Goal: Task Accomplishment & Management: Complete application form

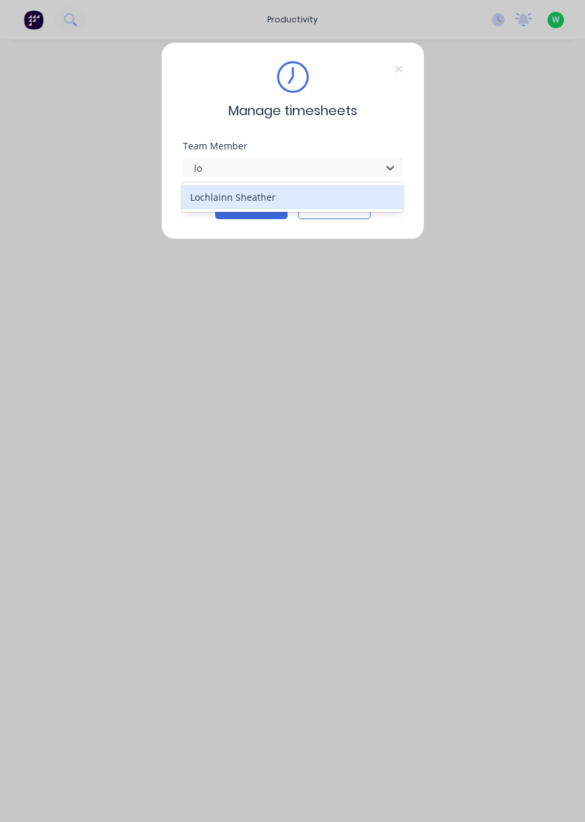
click at [299, 192] on div "Lochlainn Sheather" at bounding box center [292, 197] width 221 height 24
type input "lo"
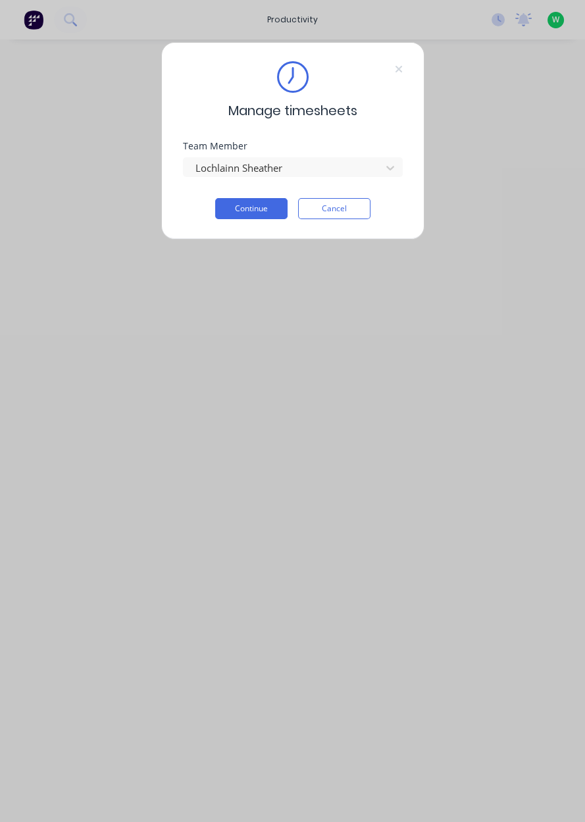
click at [264, 205] on button "Continue" at bounding box center [251, 208] width 72 height 21
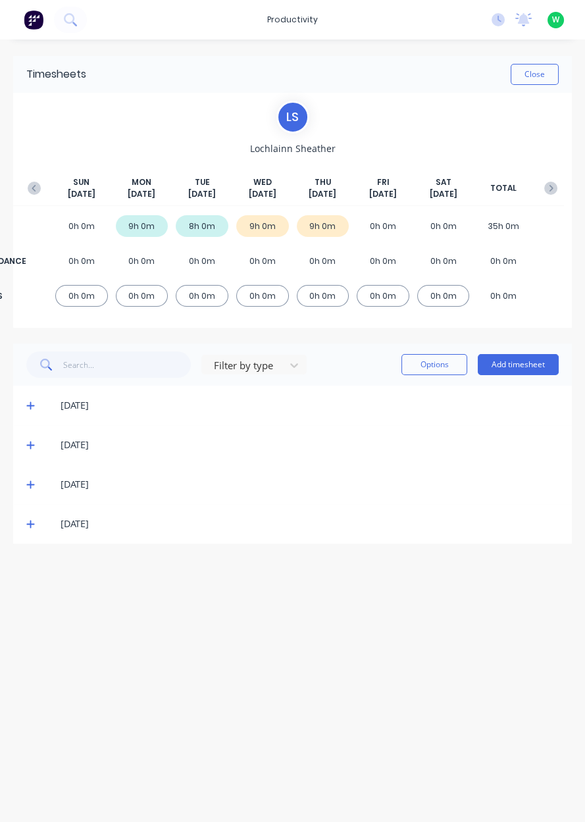
click at [530, 365] on button "Add timesheet" at bounding box center [518, 364] width 81 height 21
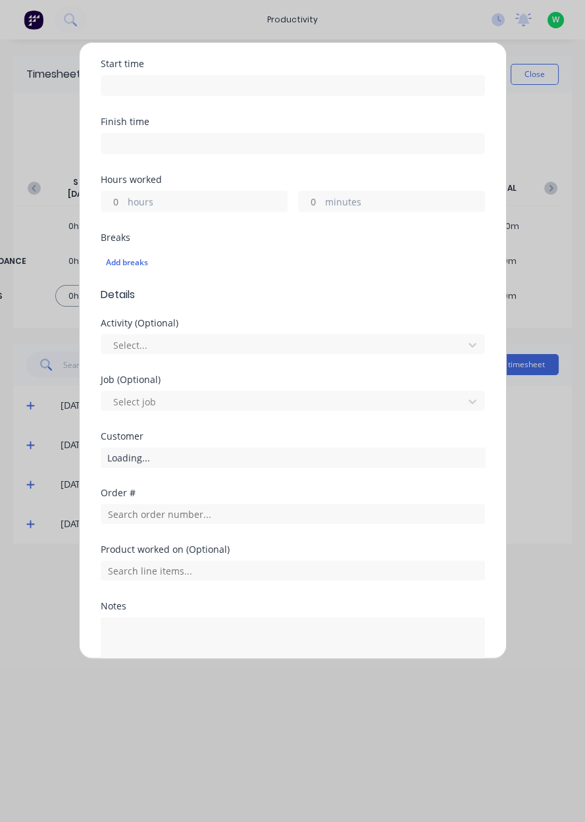
scroll to position [179, 0]
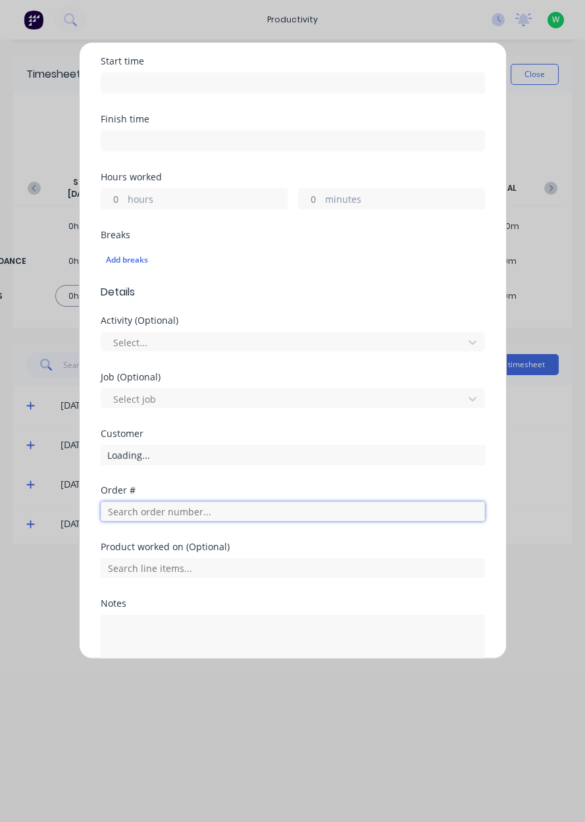
click at [203, 509] on input "text" at bounding box center [293, 512] width 384 height 20
type input "18835"
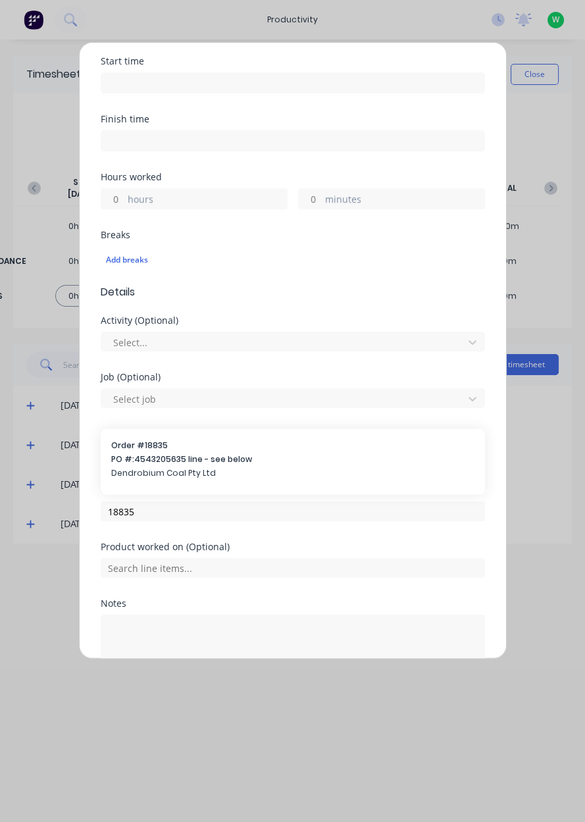
click at [289, 470] on span "Dendrobium Coal Pty Ltd" at bounding box center [292, 473] width 363 height 12
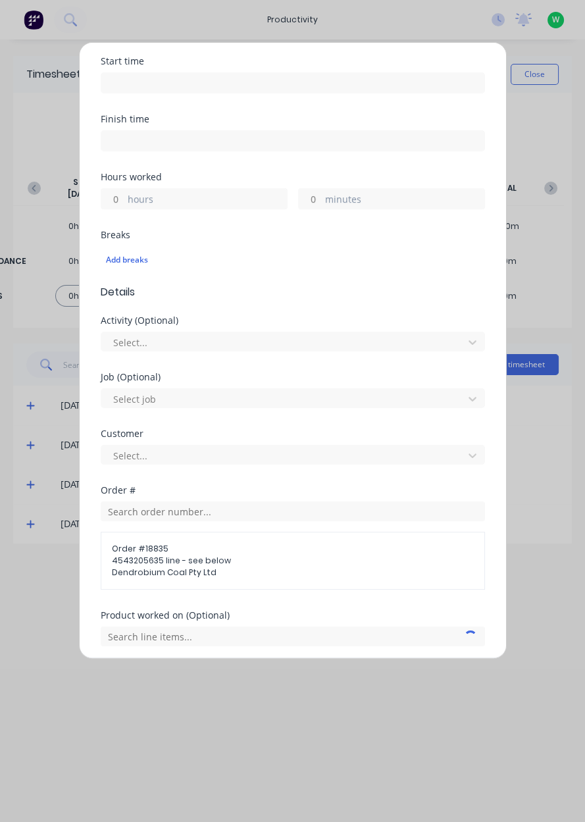
click at [287, 479] on div "Customer Select..." at bounding box center [293, 457] width 384 height 57
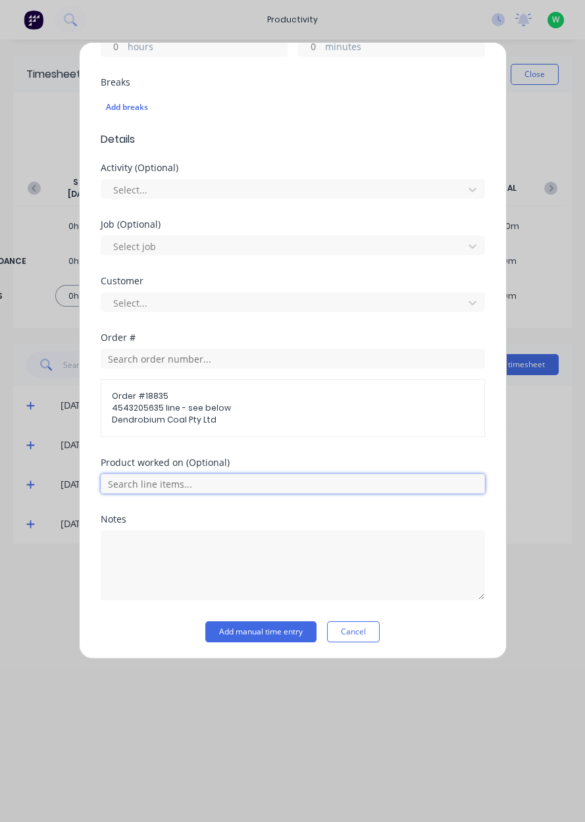
click at [271, 479] on input "text" at bounding box center [293, 484] width 384 height 20
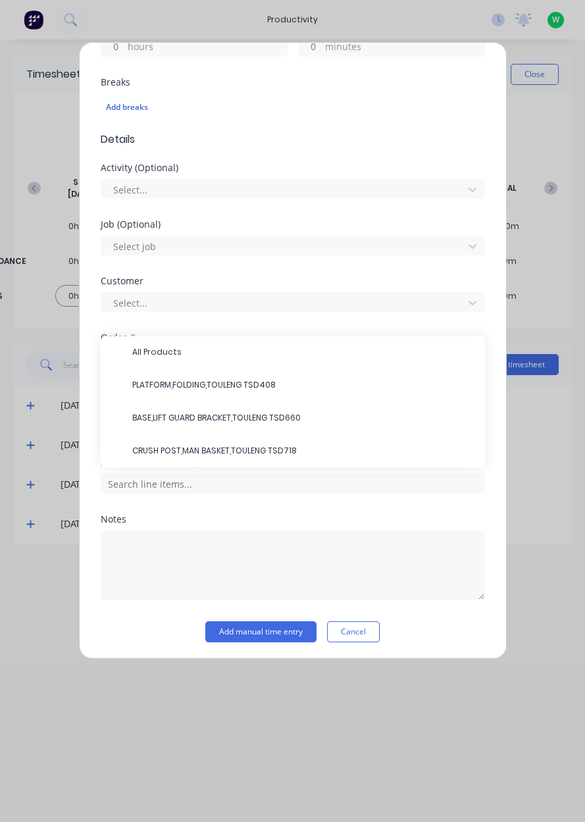
click at [290, 453] on span "CRUSH POST,MAN BASKET,TOULENG TSD718" at bounding box center [303, 451] width 342 height 12
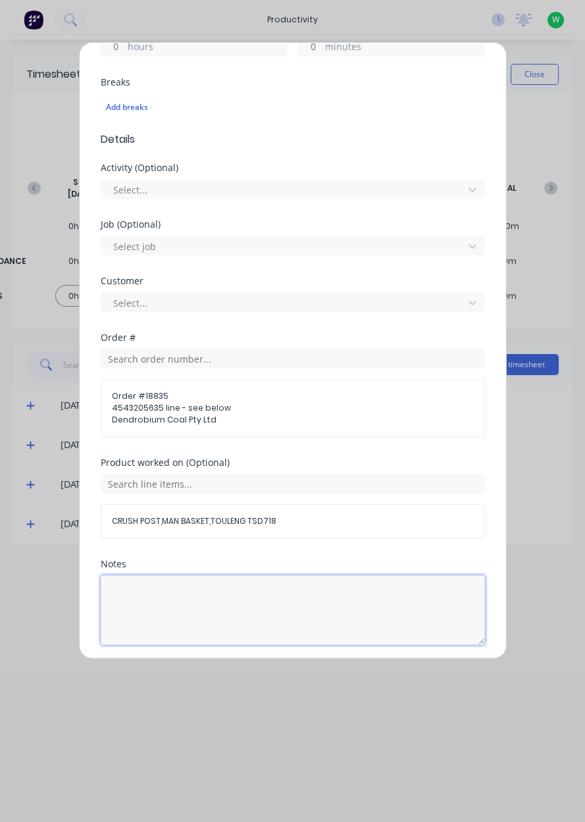
click at [214, 596] on textarea at bounding box center [293, 610] width 384 height 70
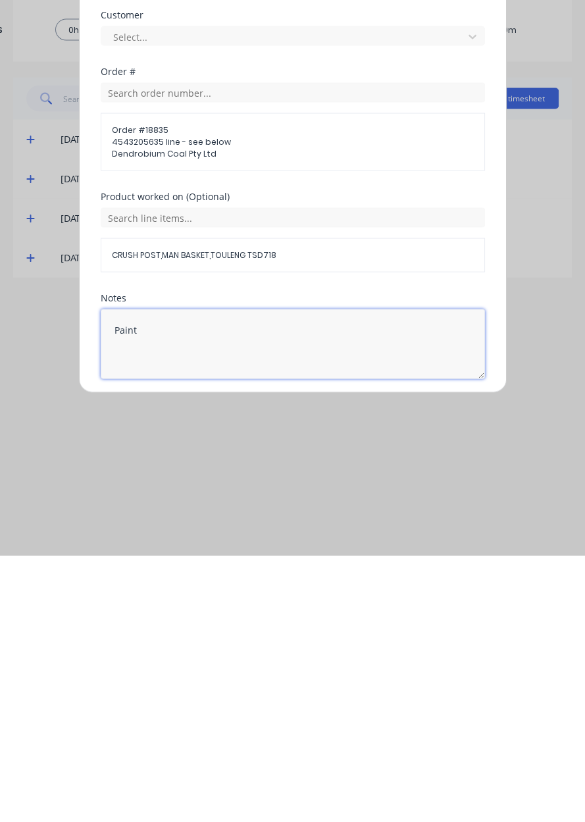
scroll to position [376, 0]
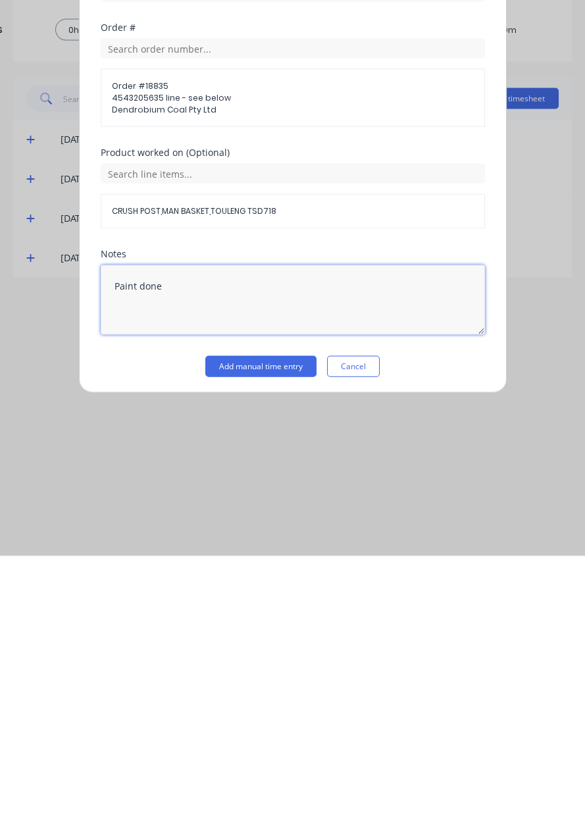
type textarea "Paint done"
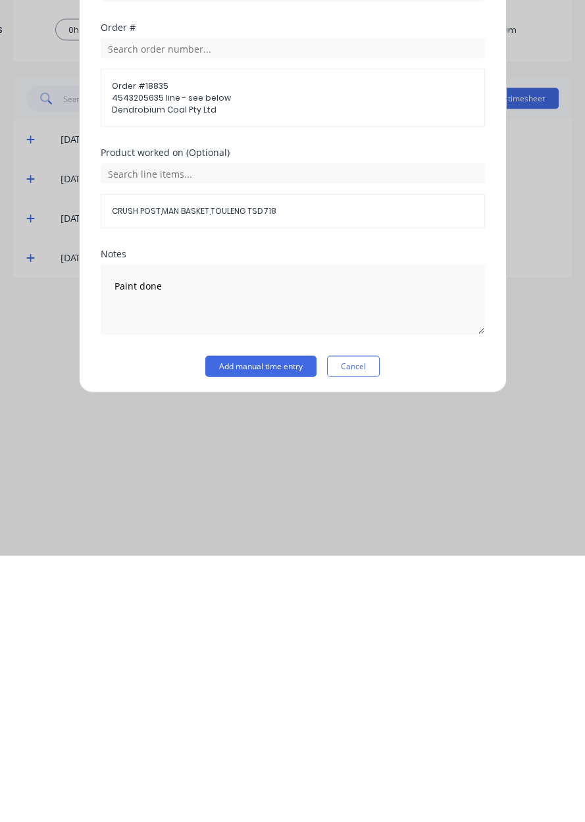
click at [280, 628] on button "Add manual time entry" at bounding box center [260, 632] width 111 height 21
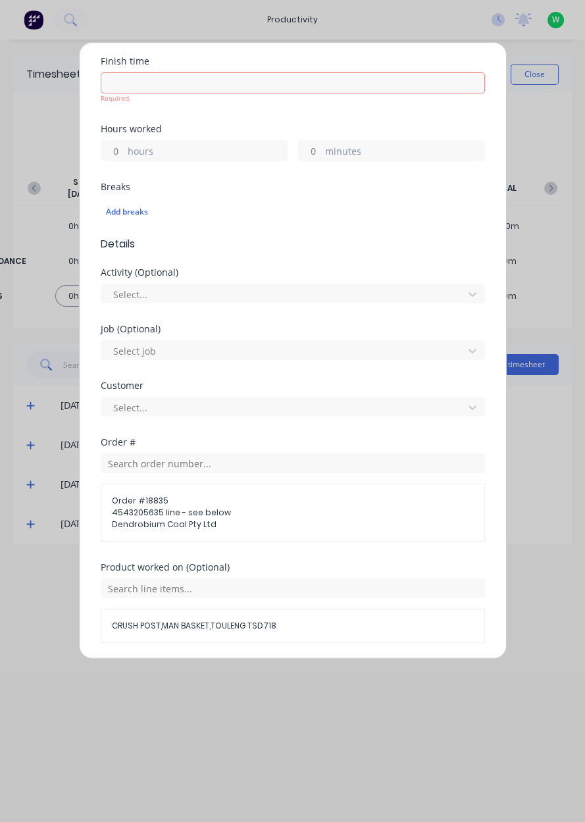
scroll to position [0, 0]
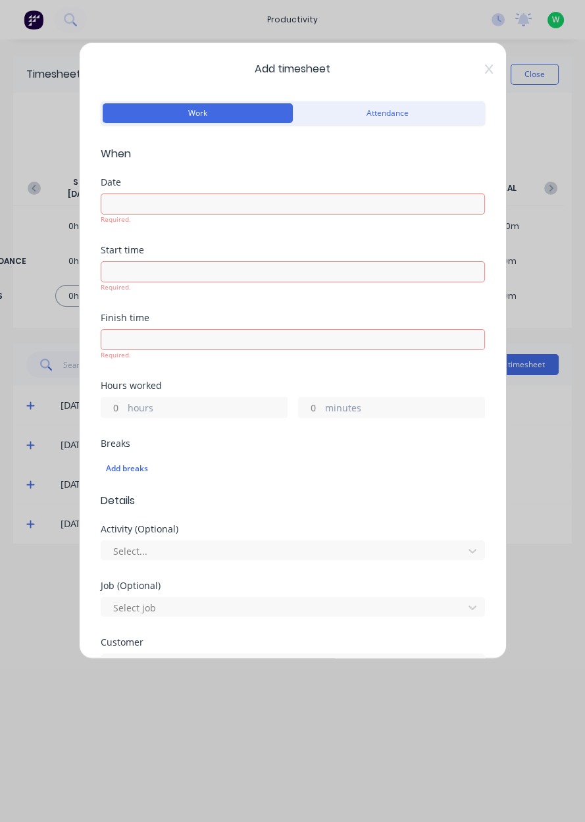
click at [171, 194] on label at bounding box center [293, 204] width 384 height 21
click at [171, 194] on input at bounding box center [292, 204] width 383 height 20
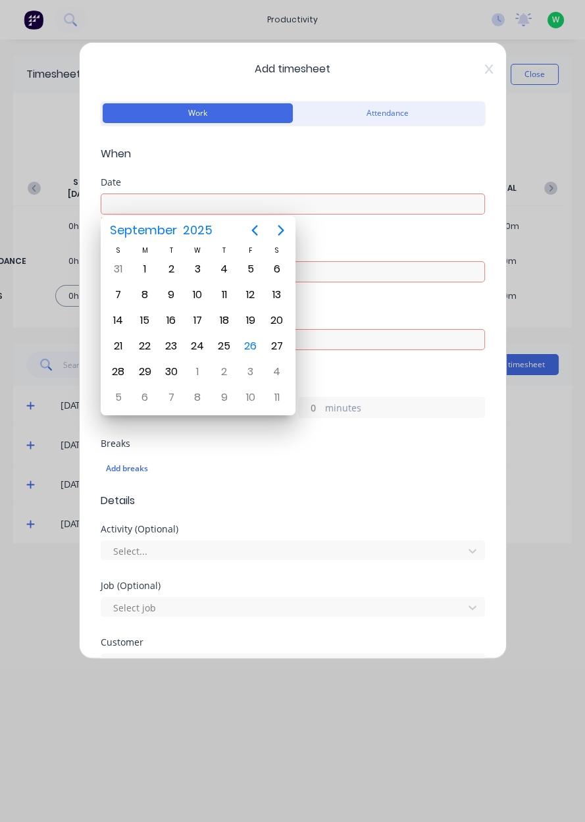
click at [253, 350] on div "26" at bounding box center [251, 346] width 20 height 20
type input "[DATE]"
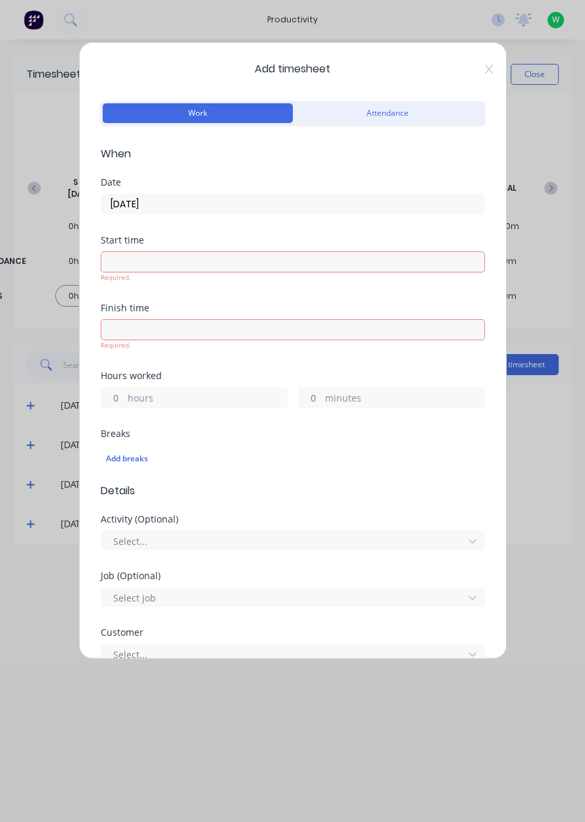
click at [115, 398] on input "hours" at bounding box center [112, 398] width 23 height 20
type input "1"
click at [319, 396] on div "Hours worked 1 hours minutes" at bounding box center [293, 400] width 384 height 58
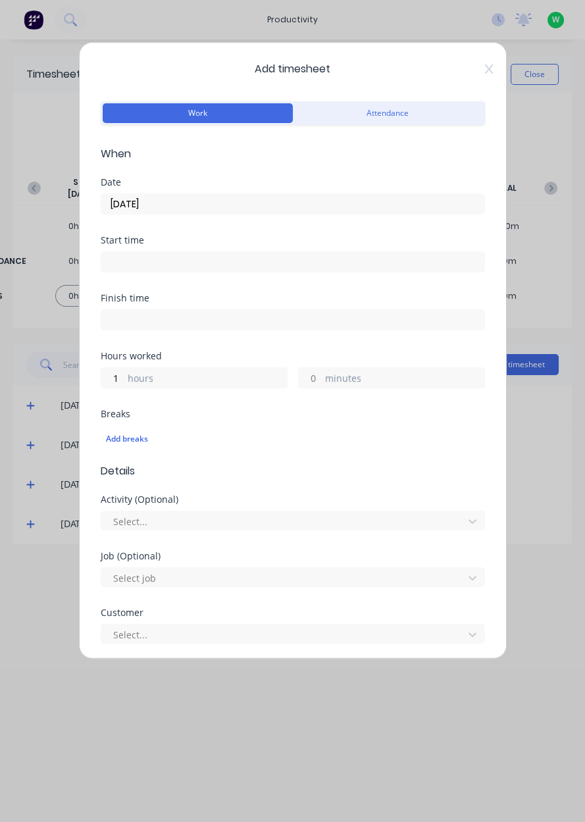
type input "5"
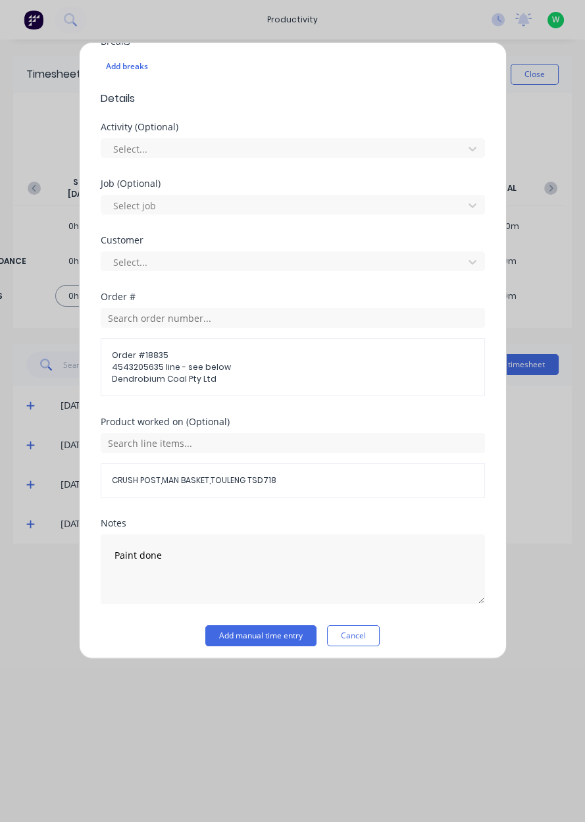
scroll to position [376, 0]
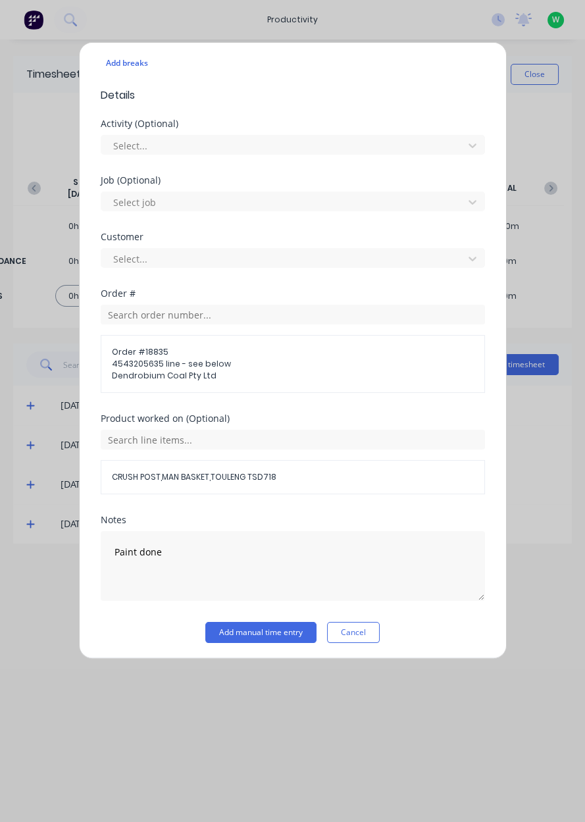
type input "30"
click at [292, 626] on button "Add manual time entry" at bounding box center [260, 632] width 111 height 21
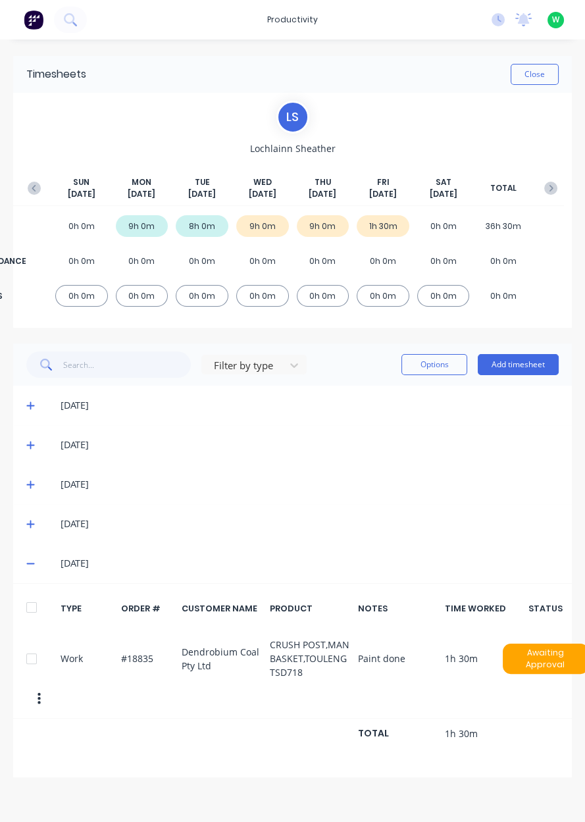
click at [527, 355] on button "Add timesheet" at bounding box center [518, 364] width 81 height 21
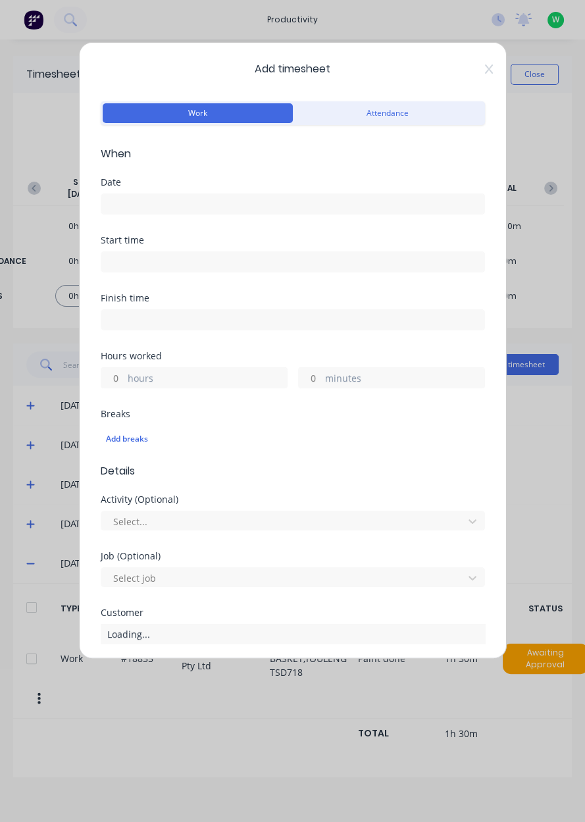
click at [111, 379] on input "hours" at bounding box center [112, 378] width 23 height 20
type input "6"
click at [301, 361] on div "Hours worked 6 hours minutes" at bounding box center [293, 370] width 384 height 37
click at [313, 380] on input "minutes" at bounding box center [310, 378] width 23 height 20
type input "30"
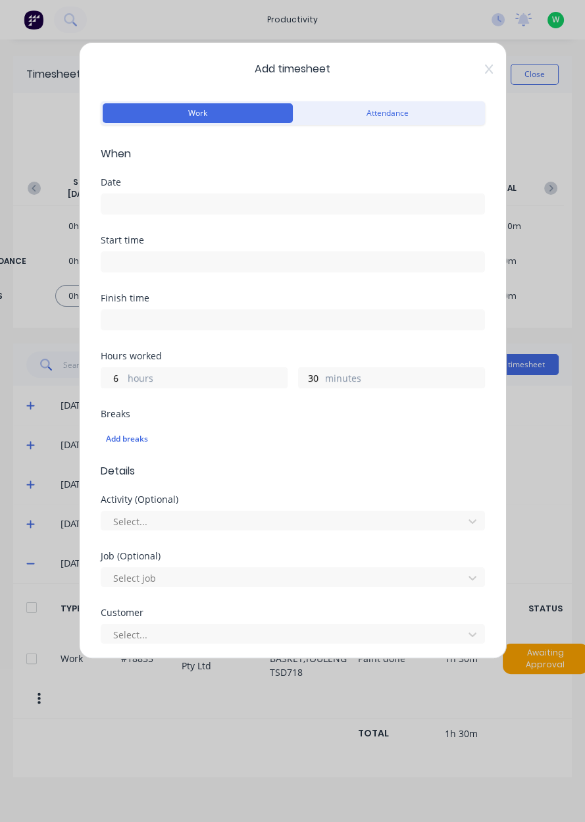
click at [254, 203] on input at bounding box center [292, 204] width 383 height 20
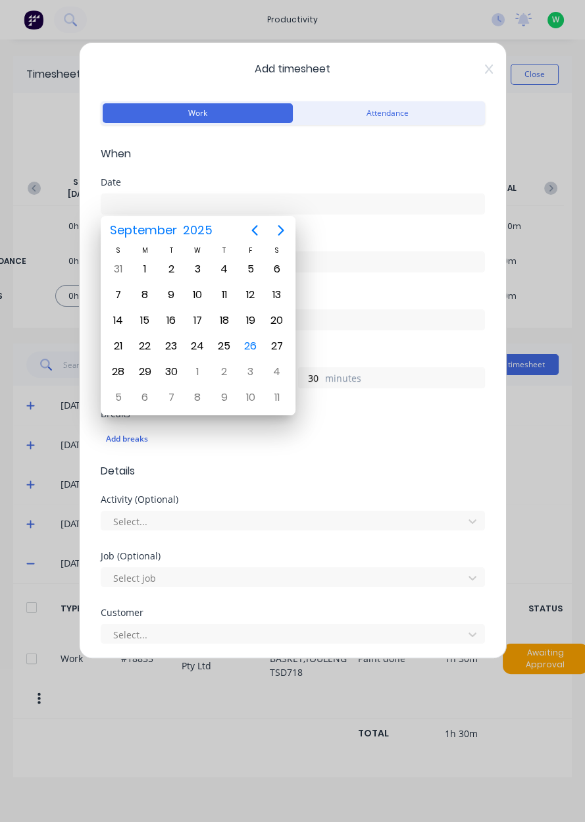
click at [253, 340] on div "26" at bounding box center [251, 346] width 20 height 20
type input "[DATE]"
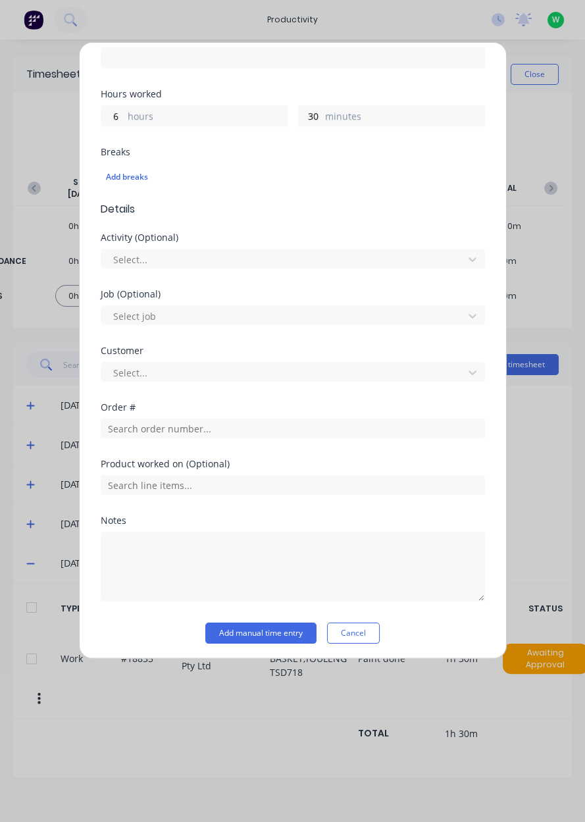
scroll to position [263, 0]
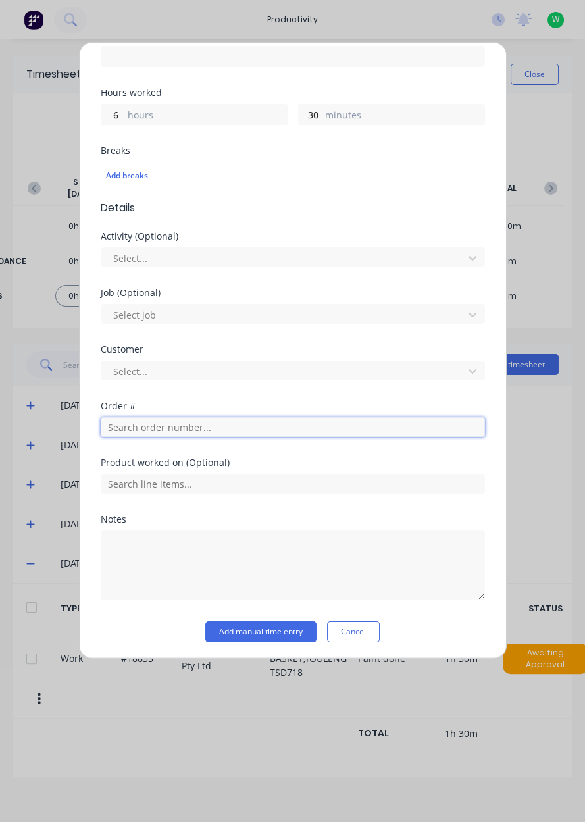
click at [169, 430] on input "text" at bounding box center [293, 427] width 384 height 20
type input "17943"
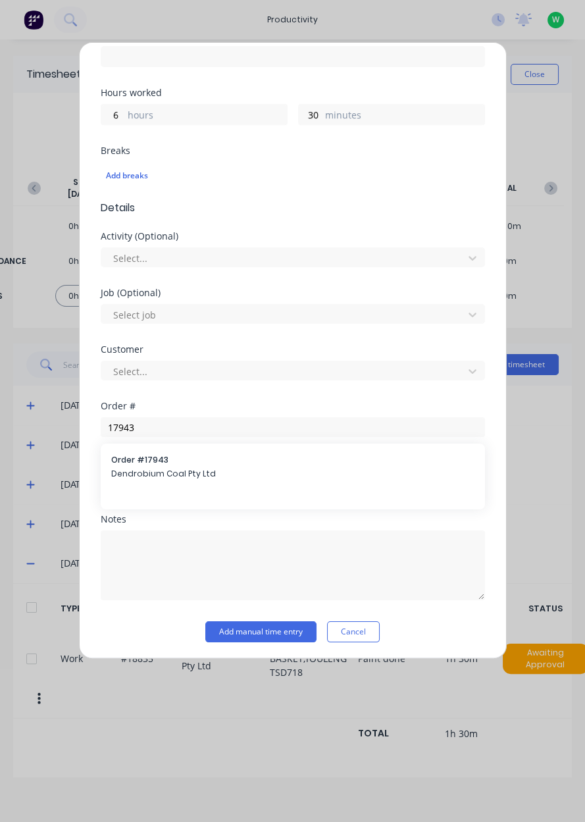
click at [294, 477] on span "Dendrobium Coal Pty Ltd" at bounding box center [292, 474] width 363 height 12
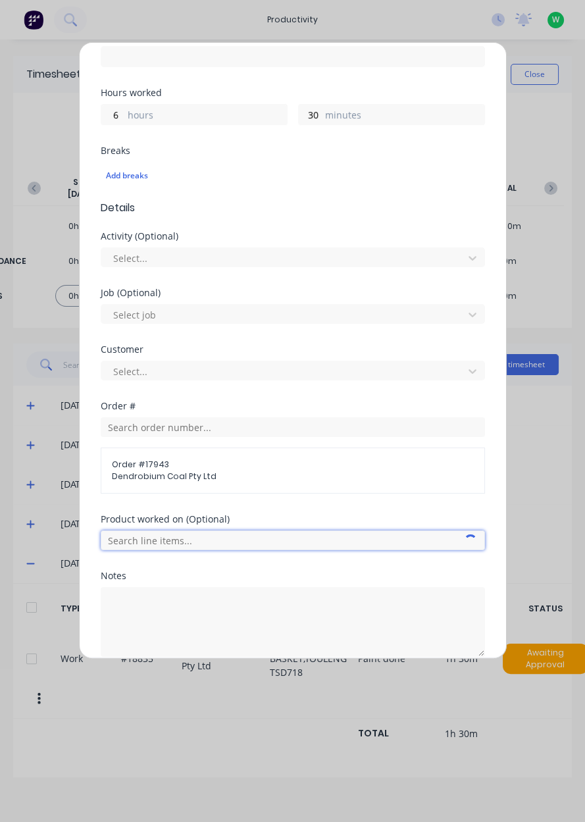
click at [237, 541] on input "text" at bounding box center [293, 541] width 384 height 20
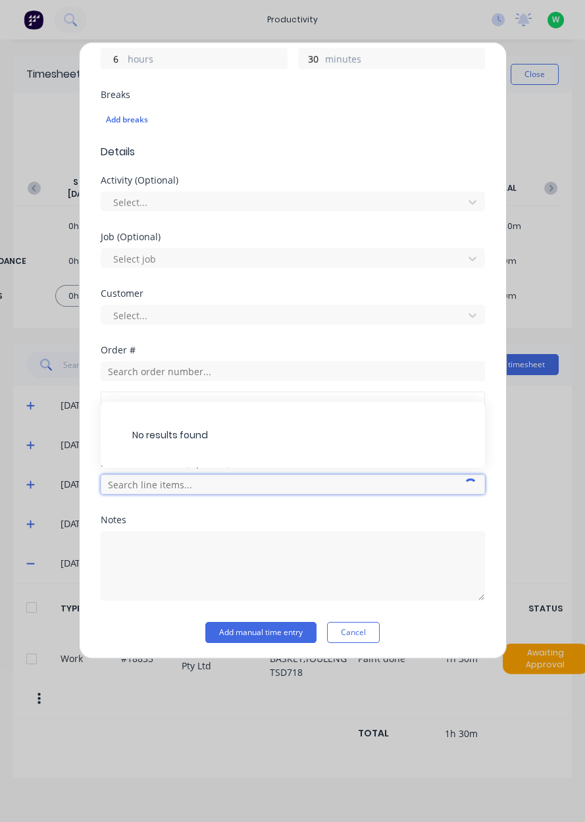
scroll to position [316, 0]
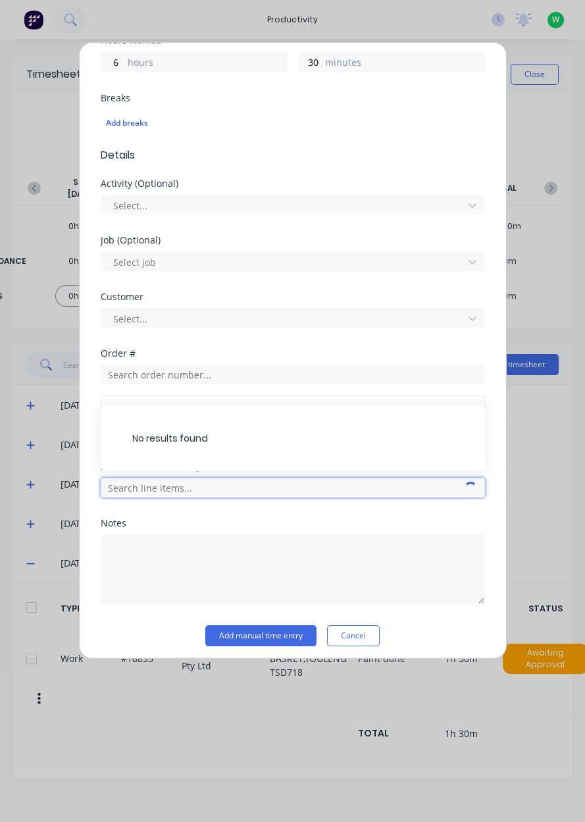
click at [265, 481] on input "text" at bounding box center [293, 488] width 384 height 20
click at [182, 480] on input "text" at bounding box center [293, 488] width 384 height 20
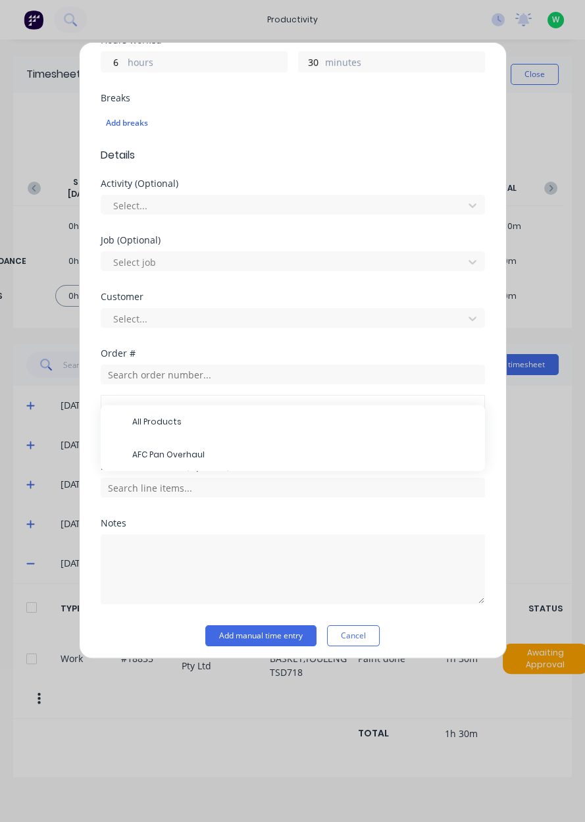
click at [233, 449] on span "AFC Pan Overhaul" at bounding box center [303, 455] width 342 height 12
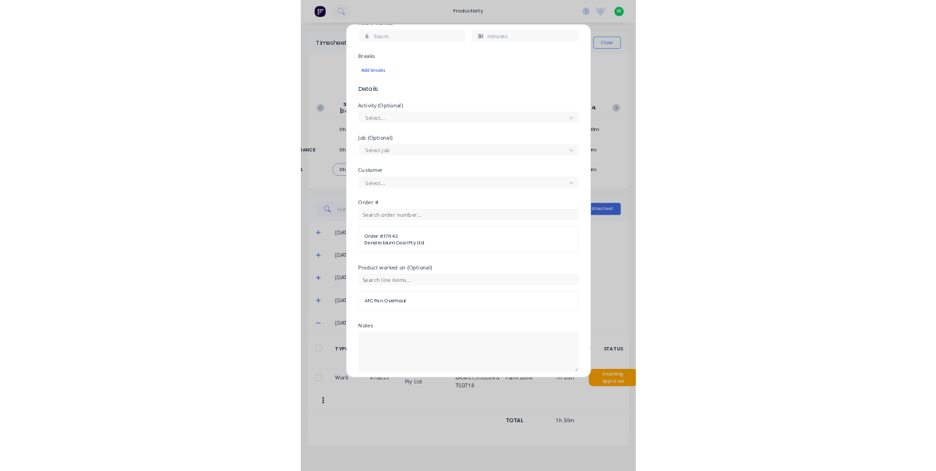
scroll to position [364, 0]
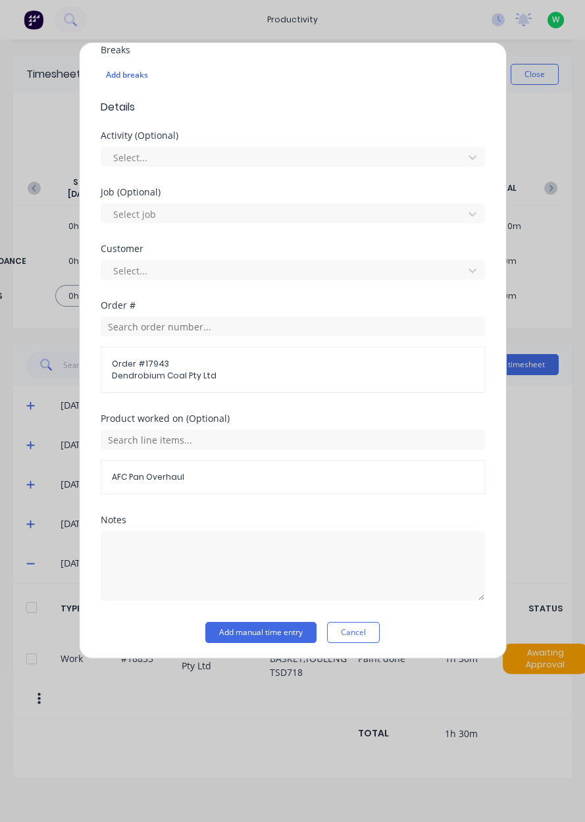
click at [232, 627] on button "Add manual time entry" at bounding box center [260, 632] width 111 height 21
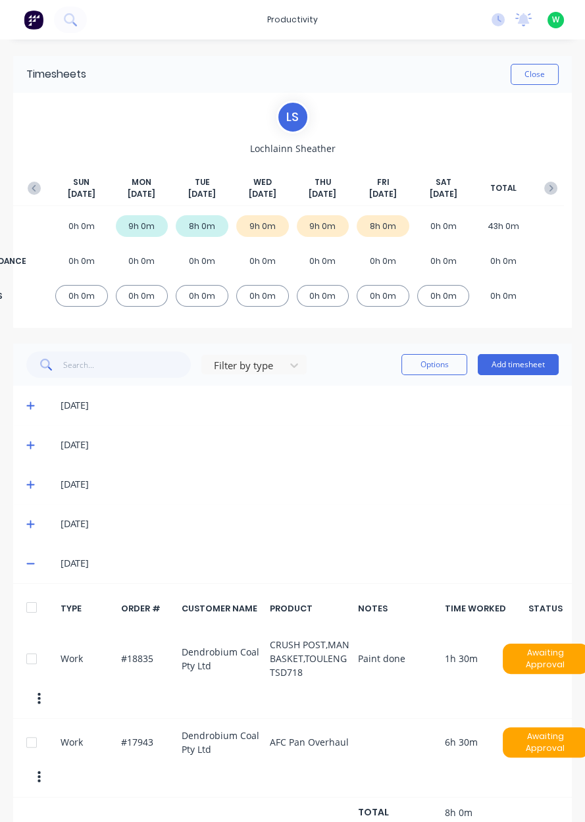
click at [506, 363] on button "Add timesheet" at bounding box center [518, 364] width 81 height 21
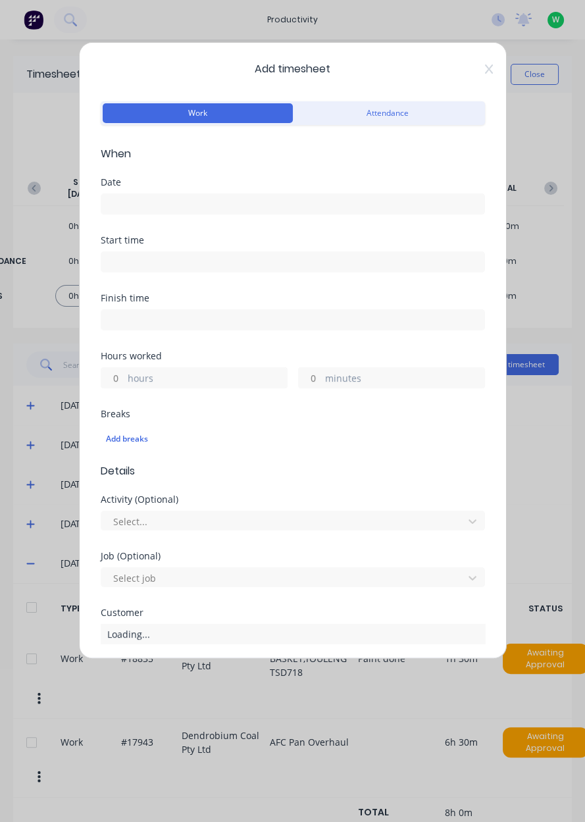
click at [485, 68] on icon at bounding box center [489, 69] width 8 height 11
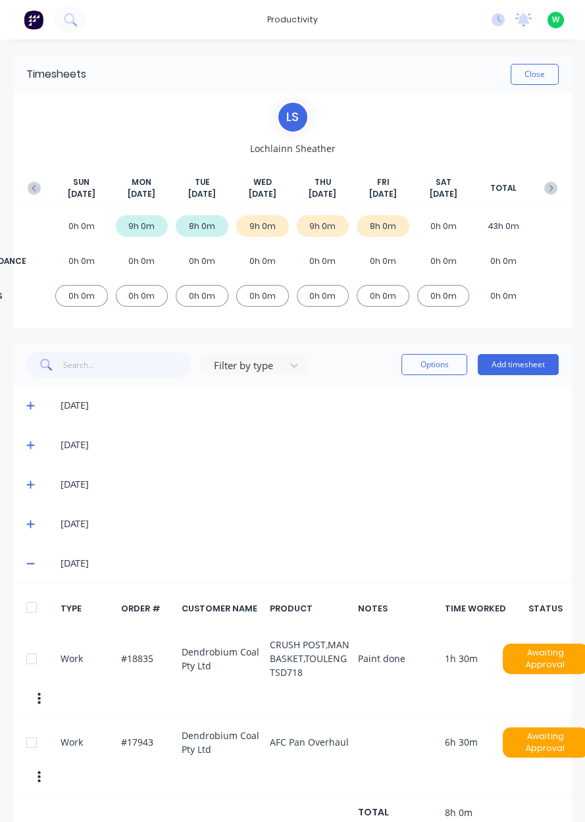
click at [30, 723] on div "Work #17943 Dendrobium Coal Pty Ltd AFC Pan Overhaul 6h 30m Awaiting Approval" at bounding box center [292, 758] width 559 height 78
click at [36, 739] on div at bounding box center [31, 742] width 26 height 26
click at [39, 770] on icon "button" at bounding box center [39, 777] width 3 height 14
click at [442, 360] on button "Options" at bounding box center [435, 364] width 66 height 21
click at [448, 361] on button "Options" at bounding box center [435, 364] width 66 height 21
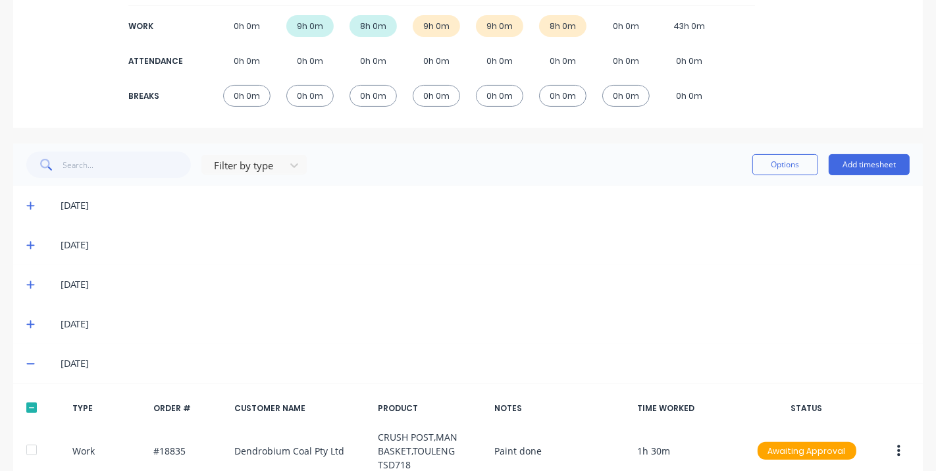
scroll to position [253, 0]
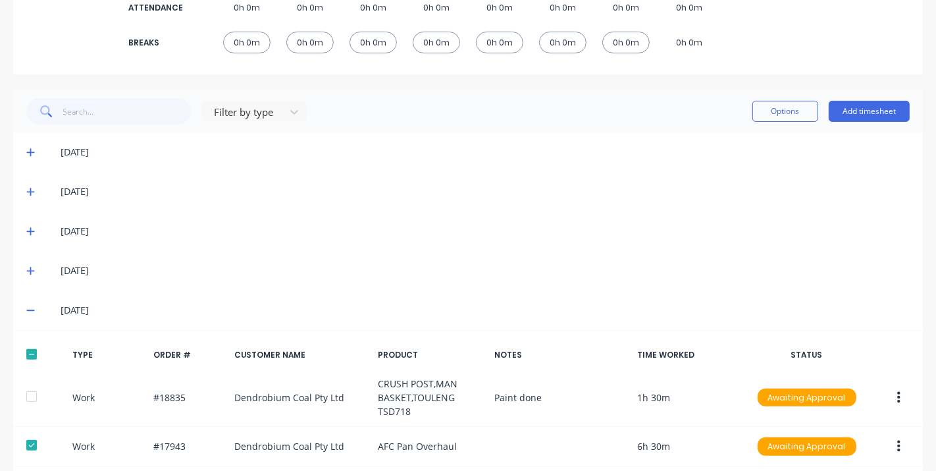
click at [585, 445] on icon "button" at bounding box center [898, 446] width 3 height 12
click at [585, 421] on div "Edit" at bounding box center [851, 422] width 101 height 19
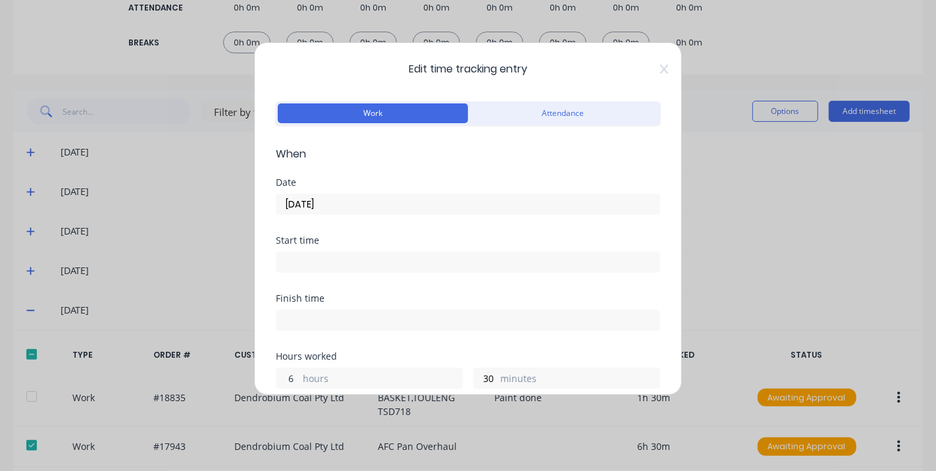
click at [295, 377] on input "6" at bounding box center [287, 378] width 23 height 20
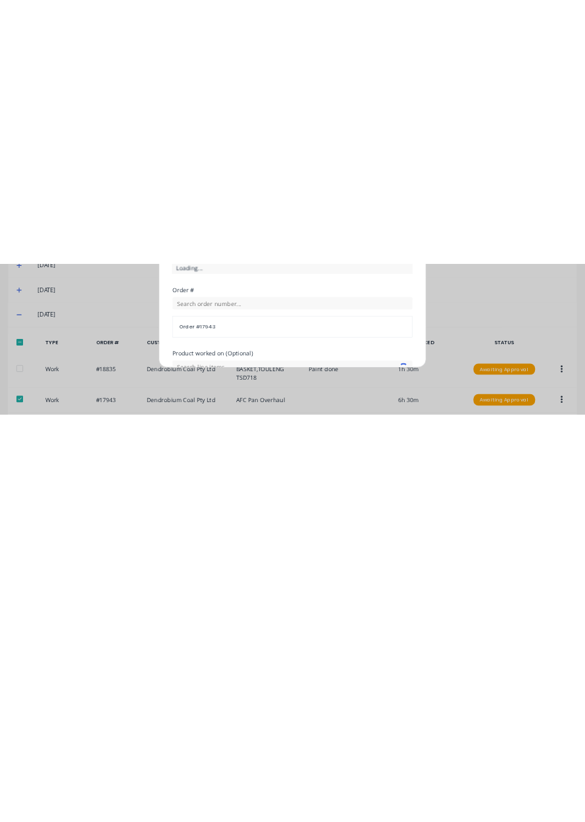
scroll to position [569, 0]
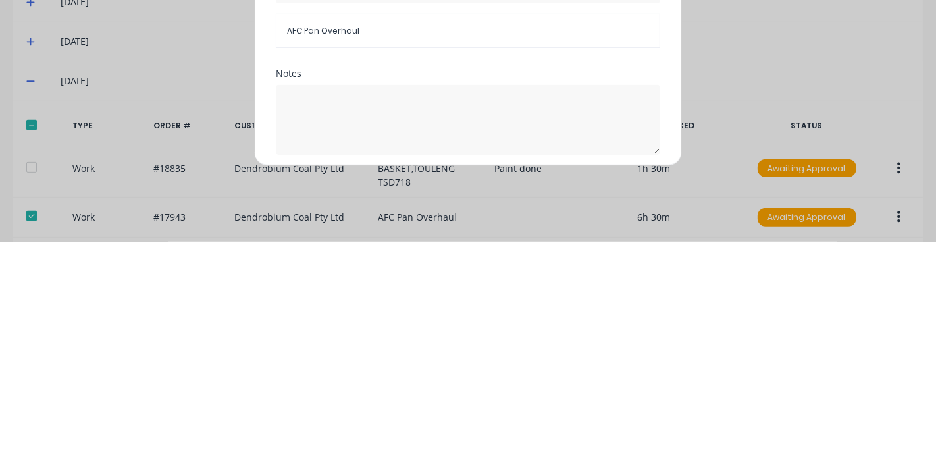
type input "7"
click at [460, 409] on button "Edit time tracking entry" at bounding box center [436, 415] width 113 height 21
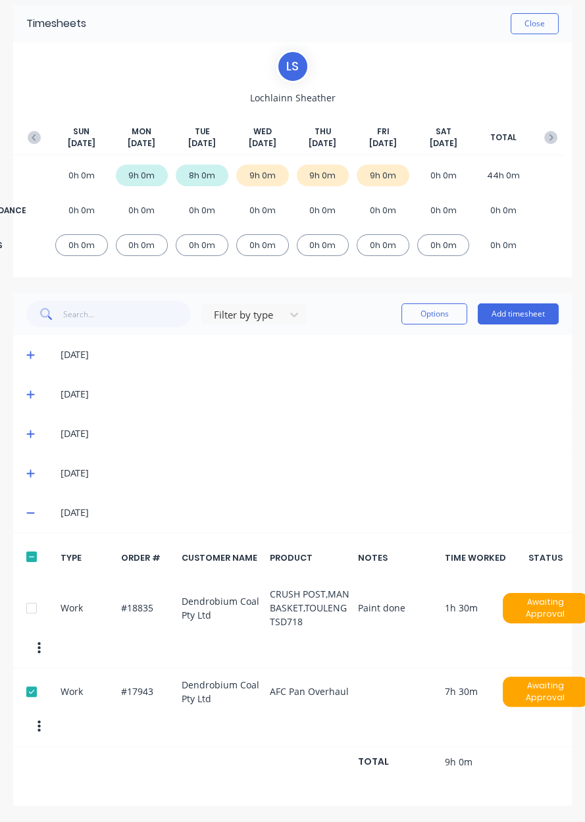
scroll to position [0, 0]
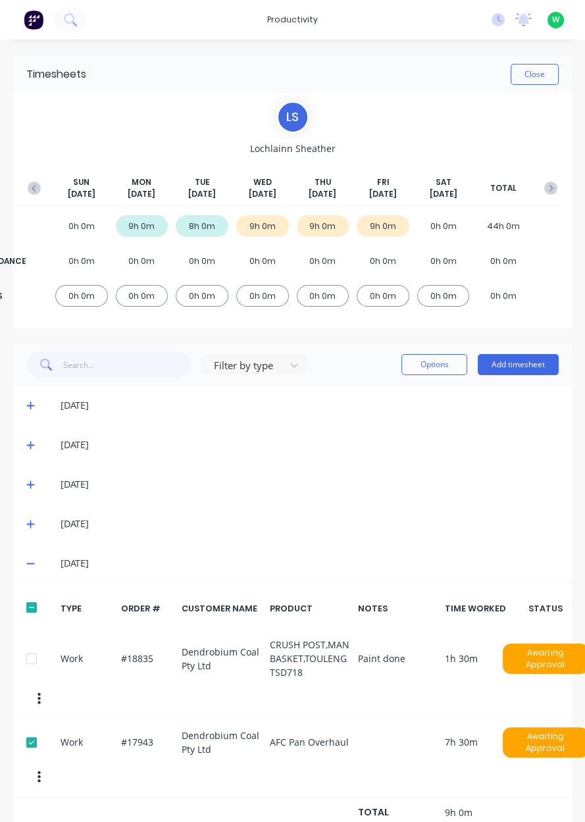
click at [530, 74] on button "Close" at bounding box center [535, 74] width 48 height 21
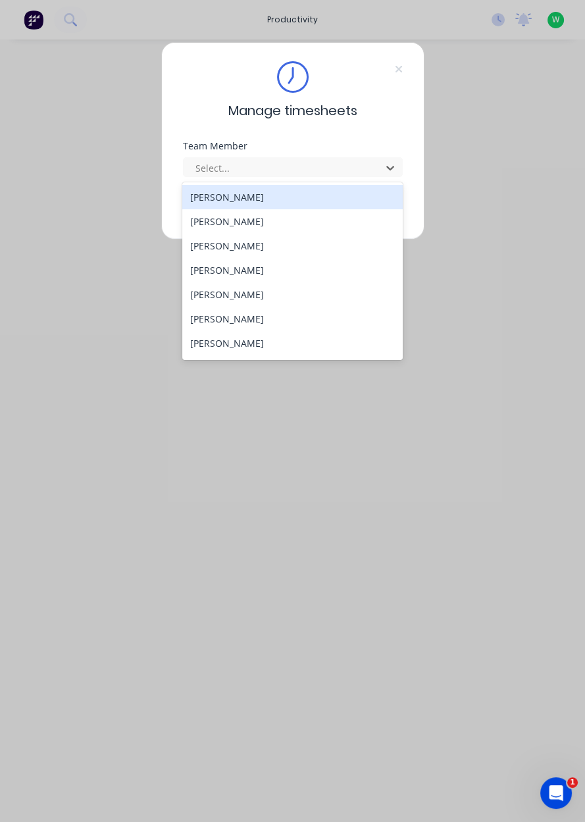
click at [290, 340] on div "[PERSON_NAME]" at bounding box center [292, 343] width 221 height 24
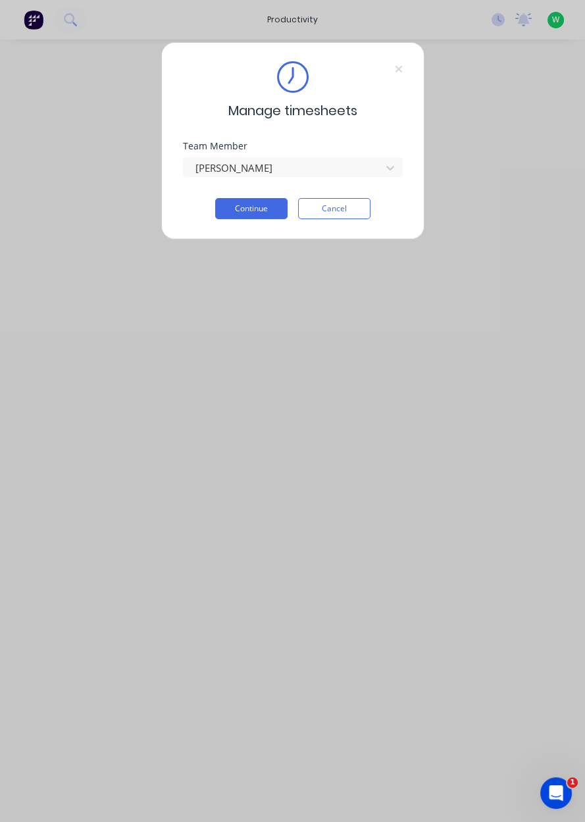
click at [261, 210] on button "Continue" at bounding box center [251, 208] width 72 height 21
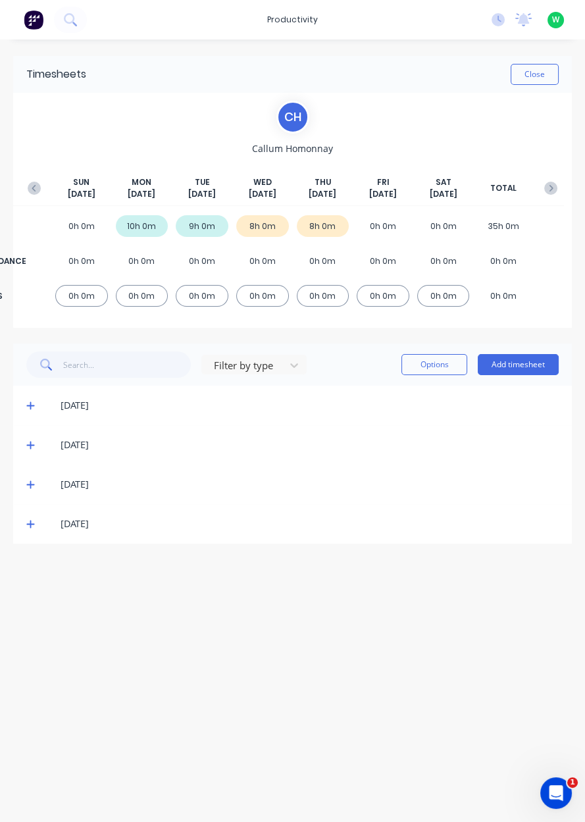
click at [531, 368] on button "Add timesheet" at bounding box center [518, 364] width 81 height 21
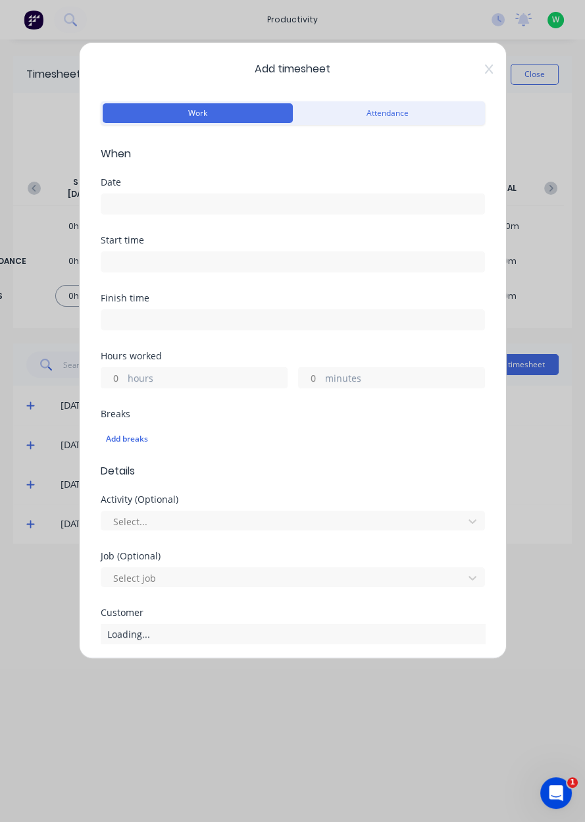
click at [317, 205] on input at bounding box center [292, 204] width 383 height 20
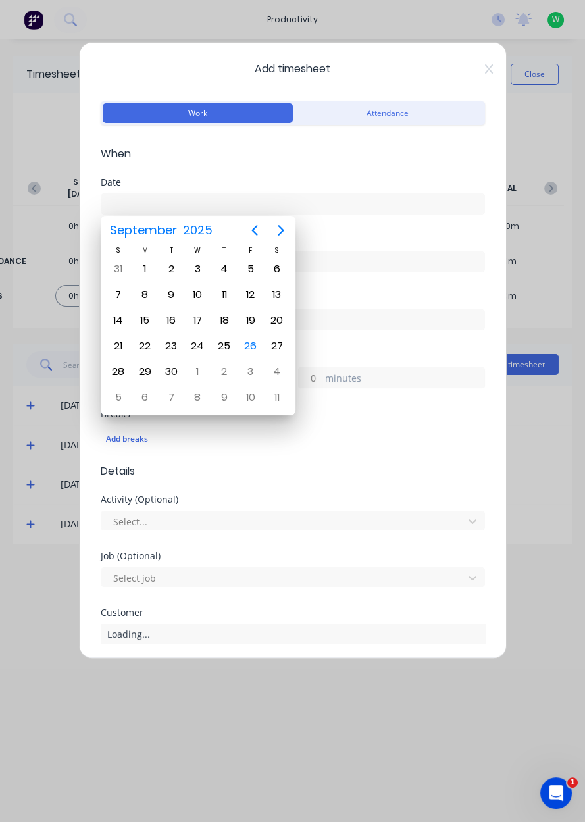
click at [251, 346] on div "26" at bounding box center [251, 346] width 20 height 20
type input "[DATE]"
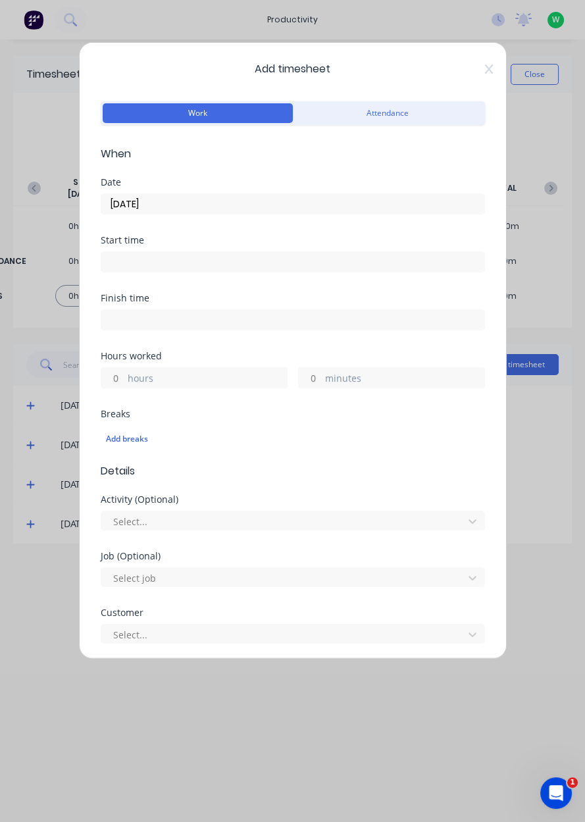
click at [222, 385] on label "hours" at bounding box center [207, 379] width 159 height 16
click at [124, 385] on input "hours" at bounding box center [112, 378] width 23 height 20
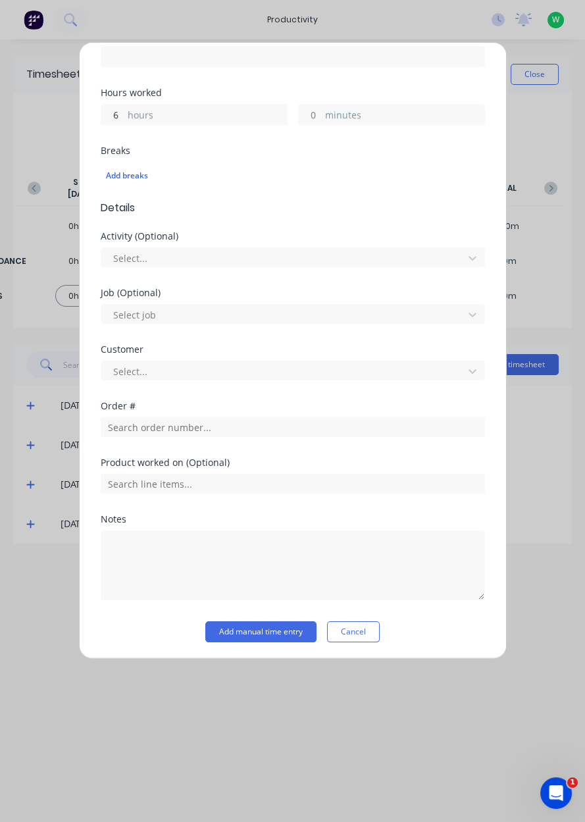
scroll to position [263, 0]
type input "6"
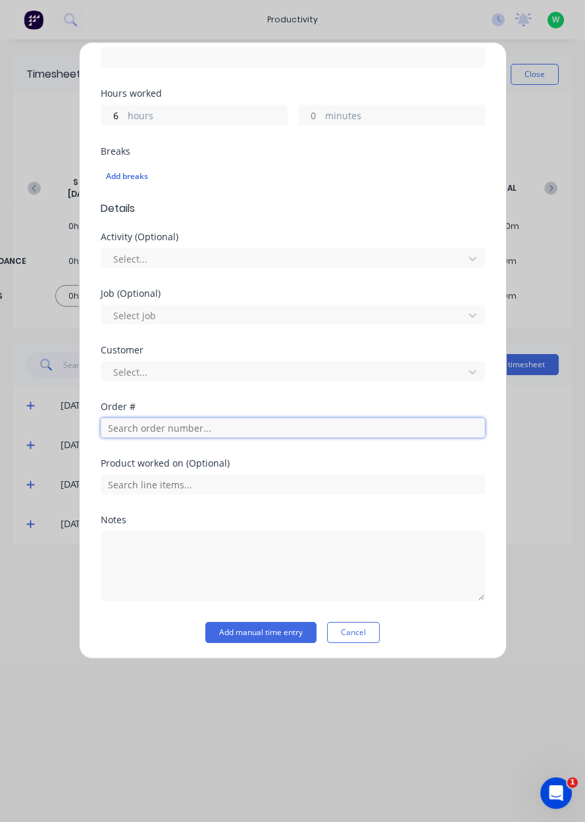
click at [221, 430] on input "text" at bounding box center [293, 428] width 384 height 20
type input "17943"
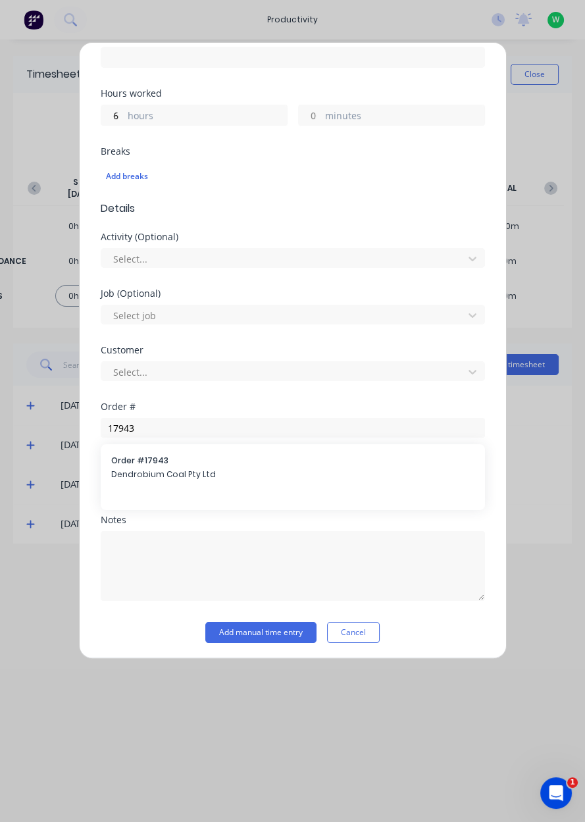
click at [209, 475] on span "Dendrobium Coal Pty Ltd" at bounding box center [292, 475] width 363 height 12
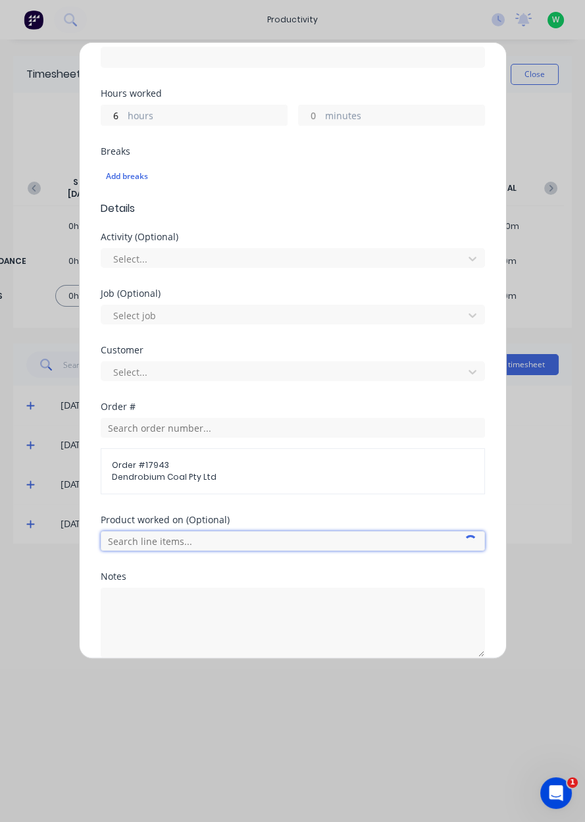
click at [209, 540] on input "text" at bounding box center [293, 541] width 384 height 20
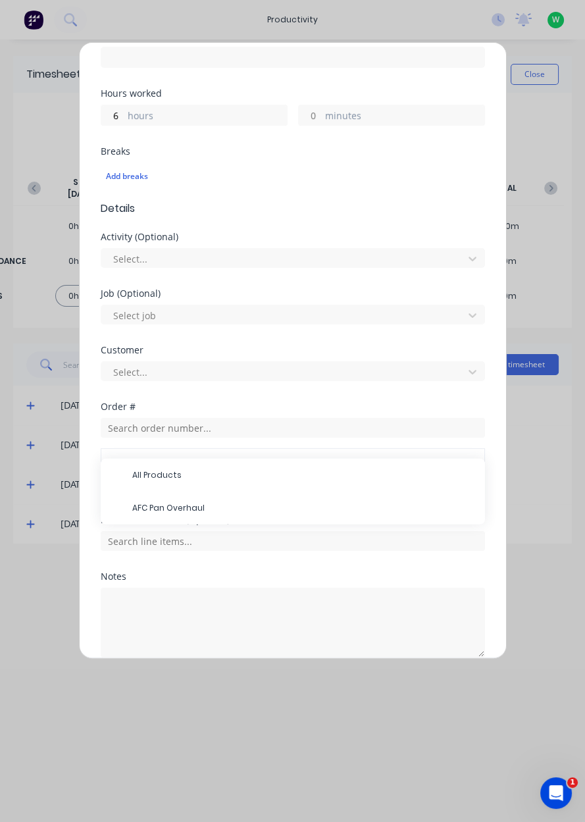
click at [201, 506] on span "AFC Pan Overhaul" at bounding box center [303, 508] width 342 height 12
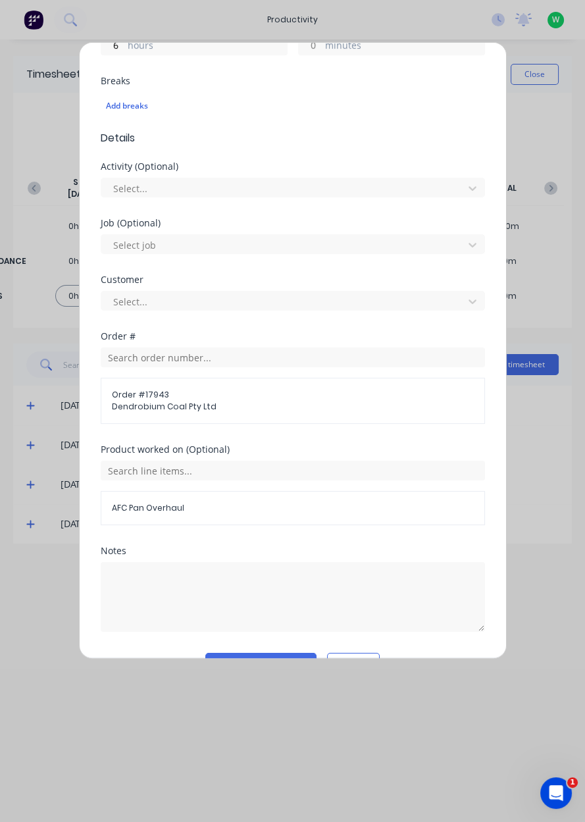
scroll to position [364, 0]
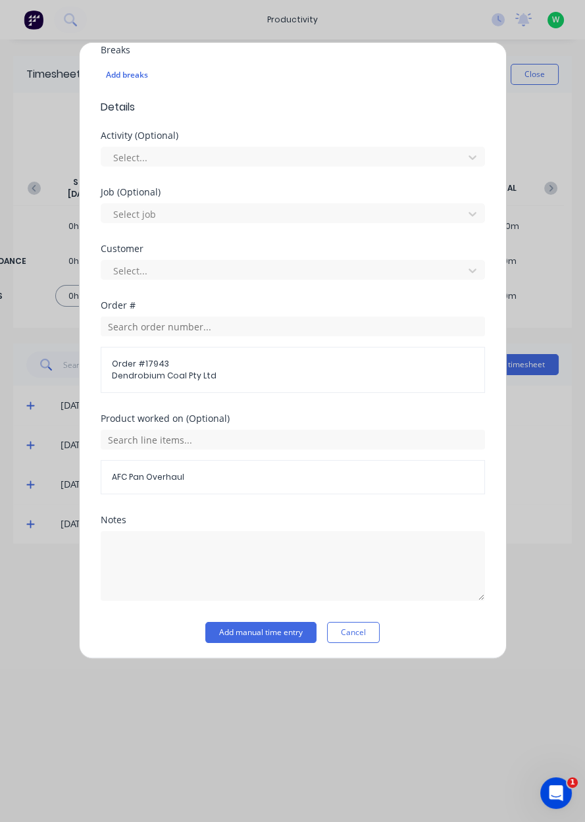
click at [263, 633] on button "Add manual time entry" at bounding box center [260, 632] width 111 height 21
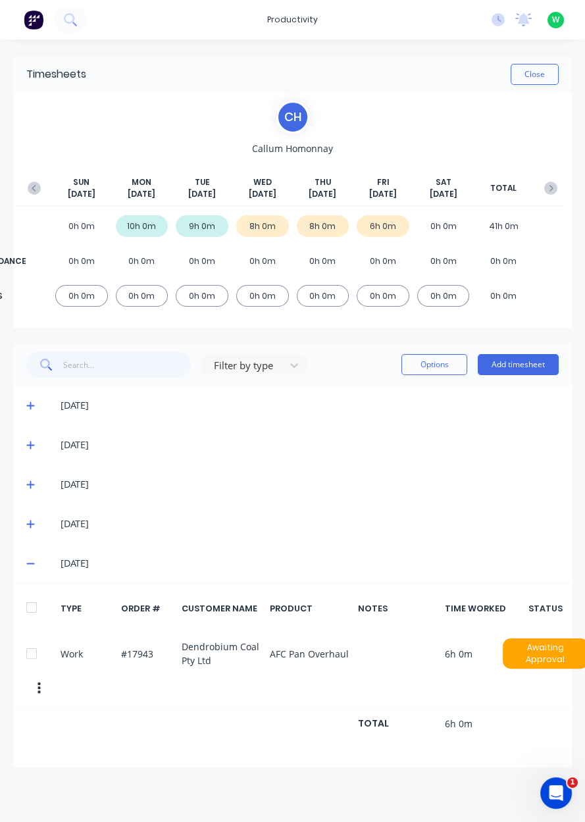
click at [26, 195] on button "button" at bounding box center [34, 188] width 26 height 24
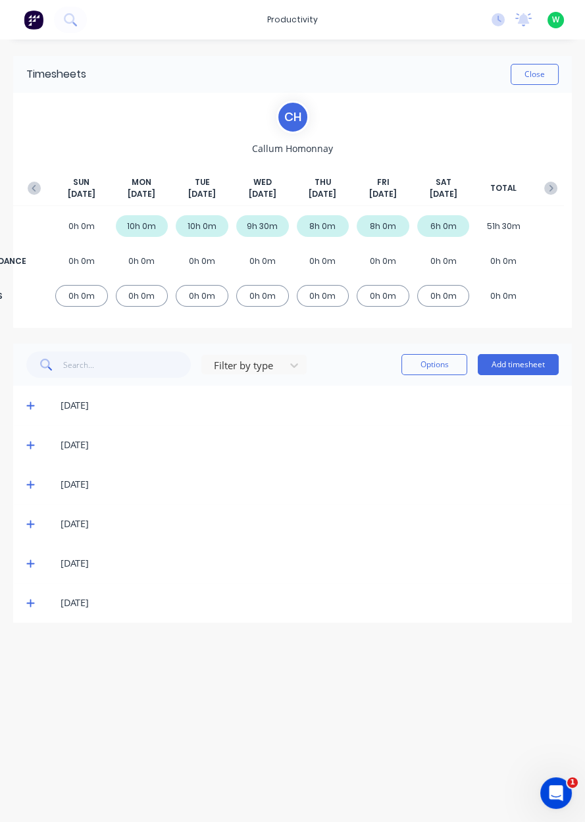
click at [34, 196] on button "button" at bounding box center [34, 188] width 26 height 24
click at [30, 197] on button "button" at bounding box center [34, 188] width 26 height 24
click at [36, 194] on icon "button" at bounding box center [34, 188] width 13 height 13
click at [29, 406] on icon at bounding box center [30, 405] width 9 height 9
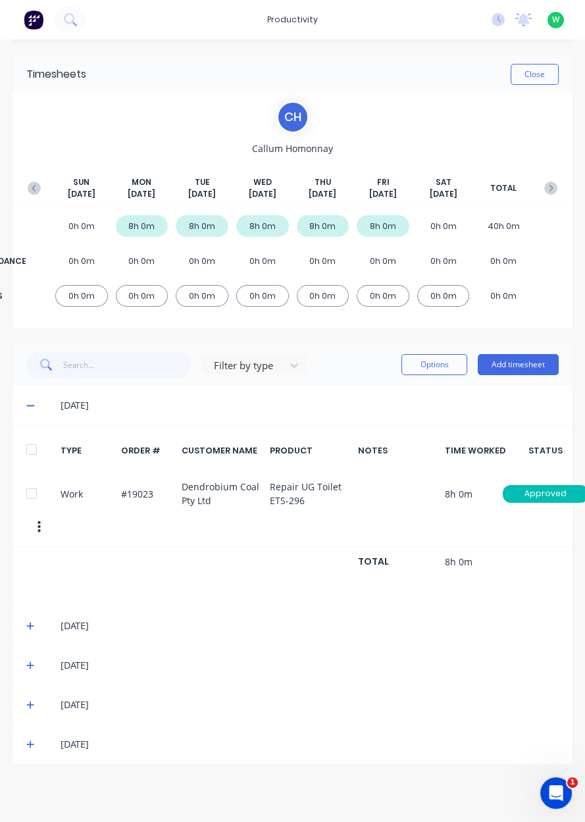
click at [529, 363] on button "Add timesheet" at bounding box center [518, 364] width 81 height 21
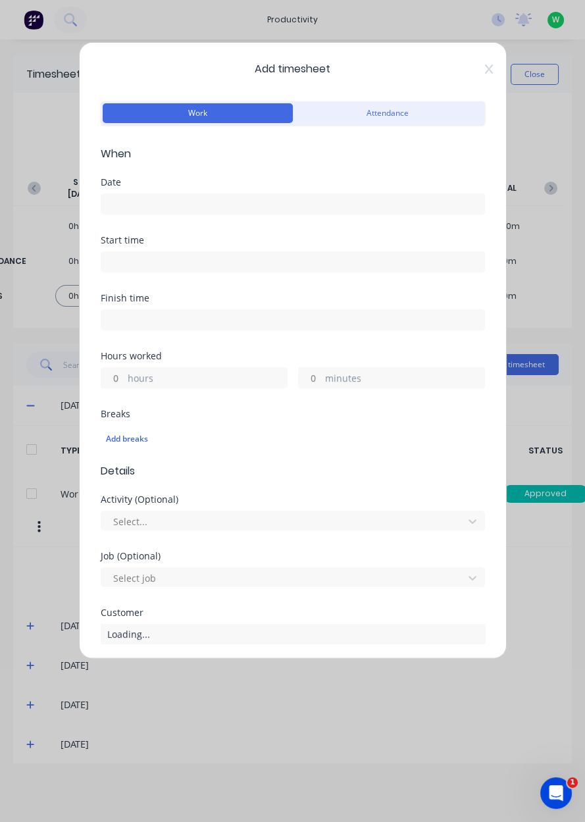
click at [250, 203] on input at bounding box center [292, 204] width 383 height 20
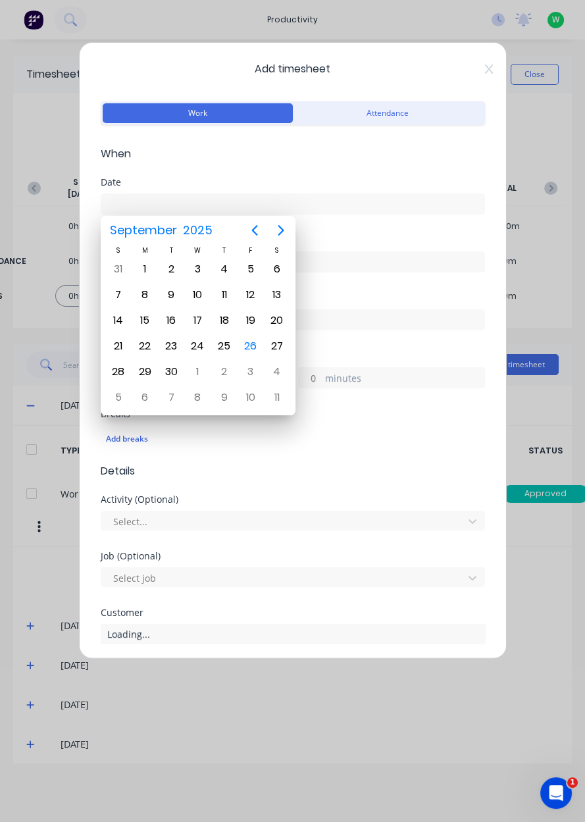
click at [246, 345] on div "26" at bounding box center [251, 346] width 20 height 20
type input "[DATE]"
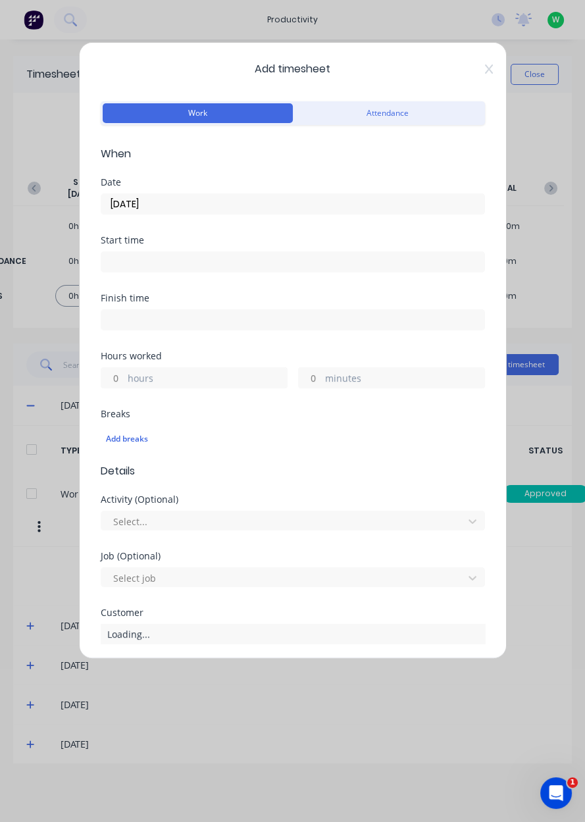
click at [184, 384] on label "hours" at bounding box center [207, 379] width 159 height 16
click at [124, 384] on input "hours" at bounding box center [112, 378] width 23 height 20
type input "2"
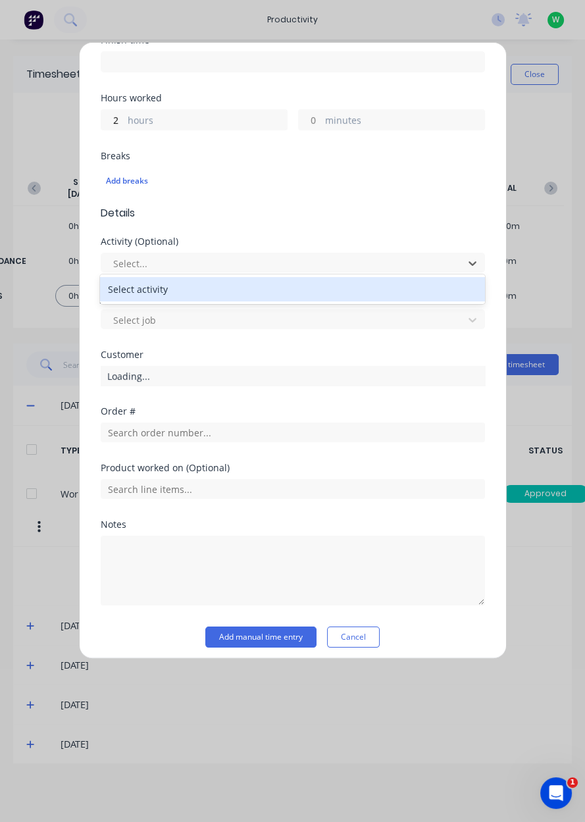
scroll to position [263, 0]
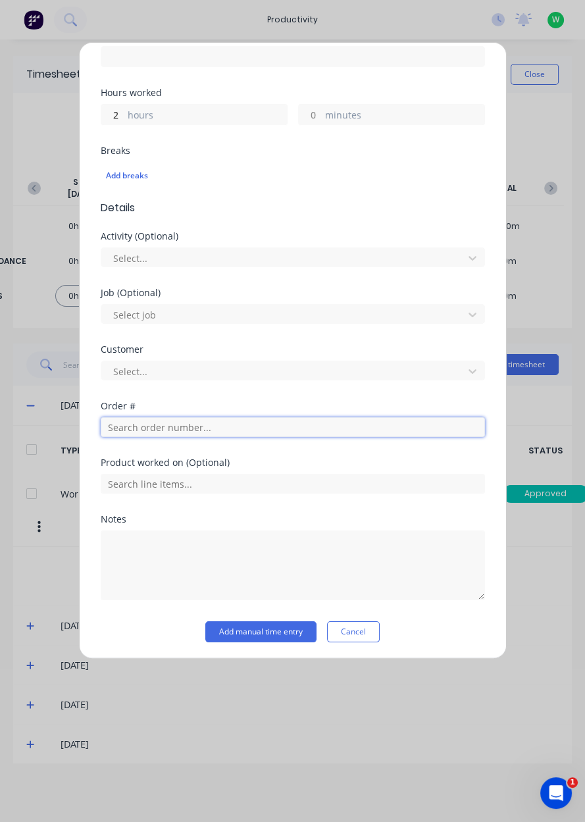
click at [185, 425] on input "text" at bounding box center [293, 427] width 384 height 20
type input "19023"
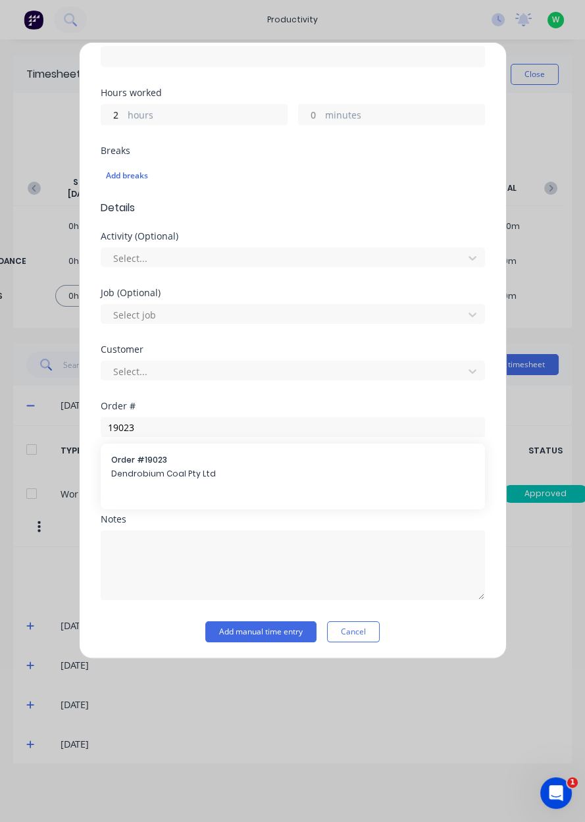
click at [189, 476] on span "Dendrobium Coal Pty Ltd" at bounding box center [292, 474] width 363 height 12
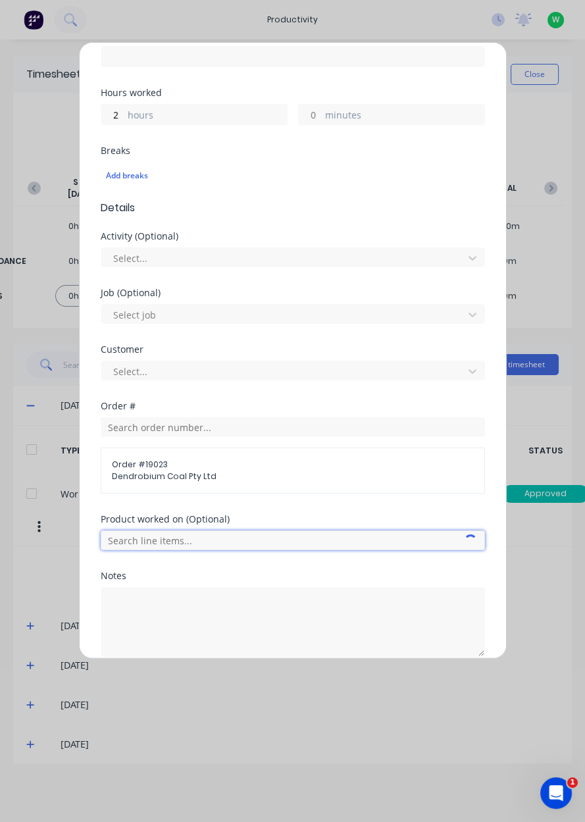
click at [186, 534] on input "text" at bounding box center [293, 541] width 384 height 20
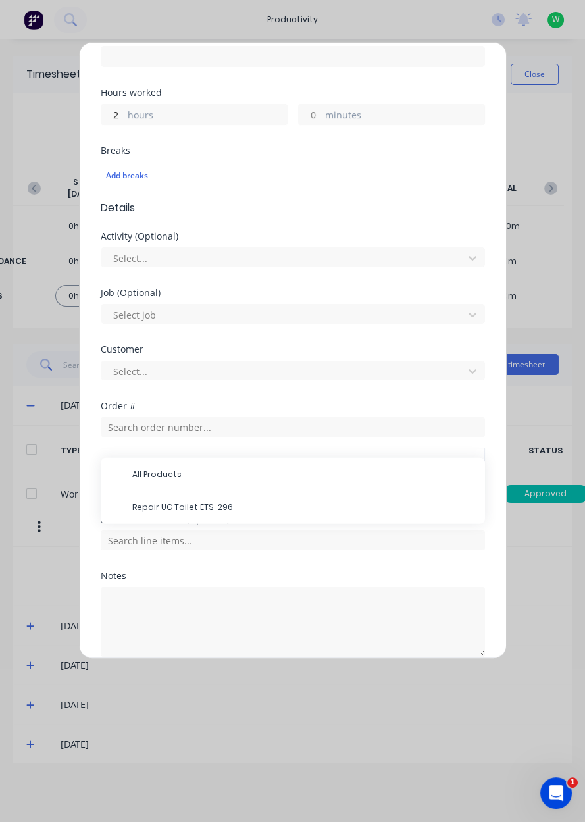
click at [178, 508] on span "Repair UG Toilet ETS-296" at bounding box center [303, 508] width 342 height 12
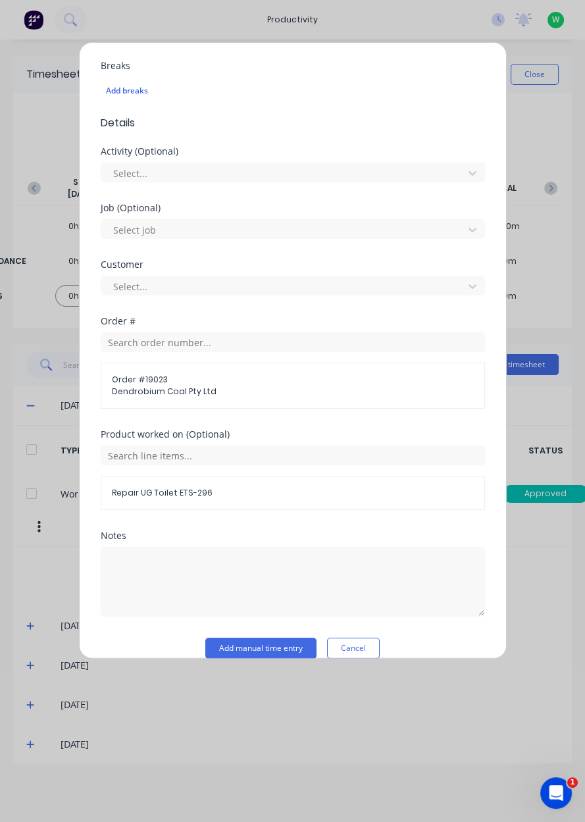
scroll to position [364, 0]
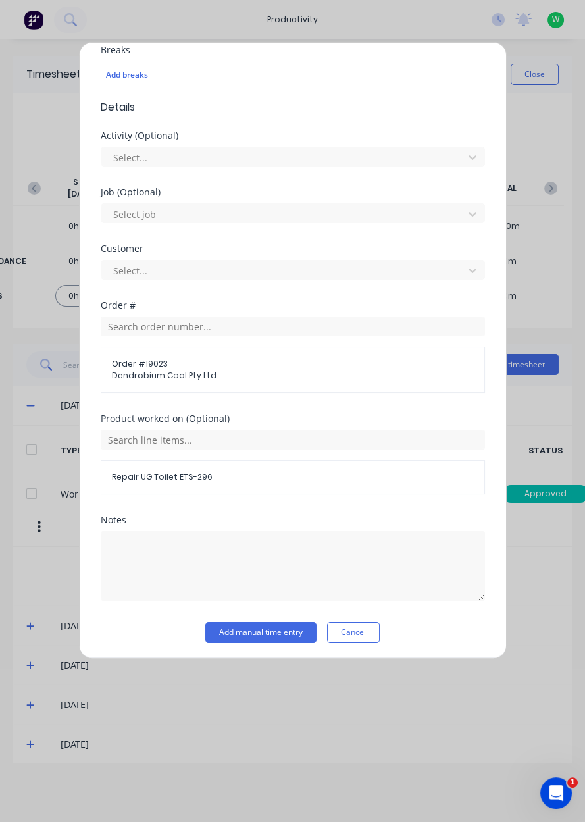
click at [240, 631] on button "Add manual time entry" at bounding box center [260, 632] width 111 height 21
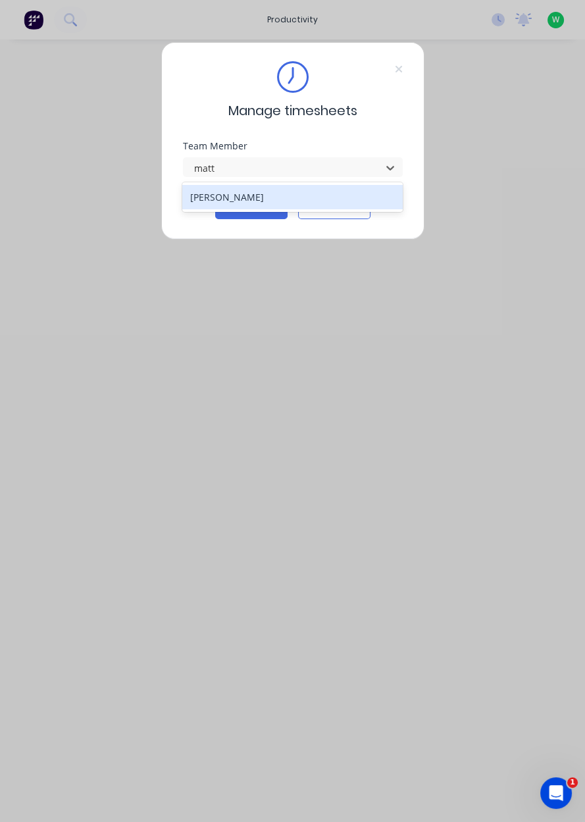
click at [297, 195] on div "[PERSON_NAME]" at bounding box center [292, 197] width 221 height 24
type input "matt"
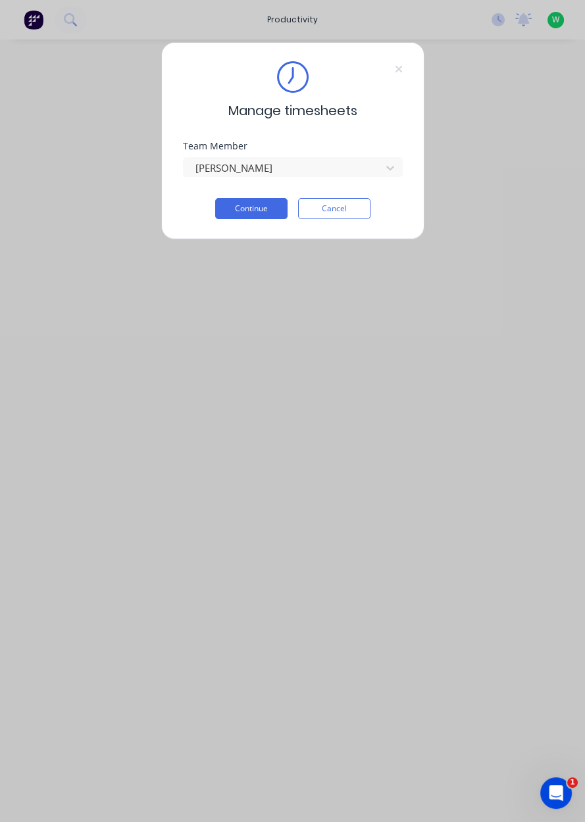
click at [240, 206] on button "Continue" at bounding box center [251, 208] width 72 height 21
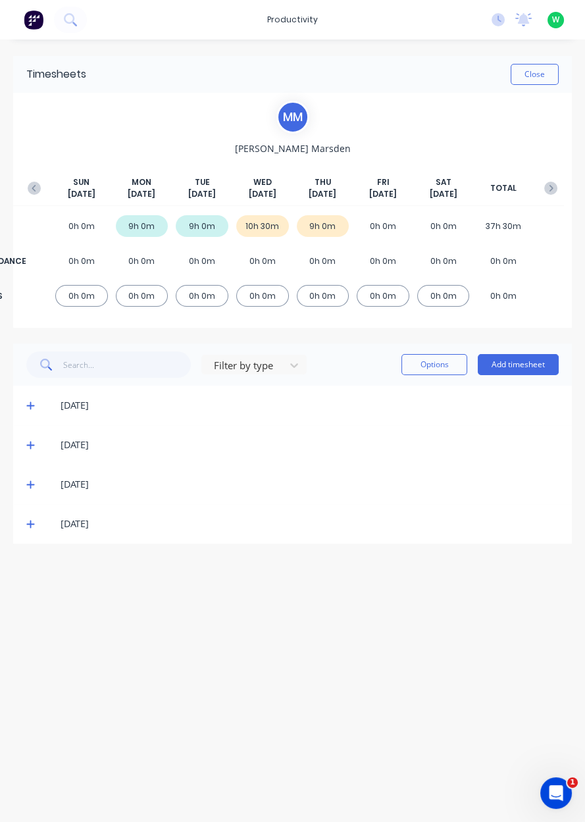
click at [529, 359] on button "Add timesheet" at bounding box center [518, 364] width 81 height 21
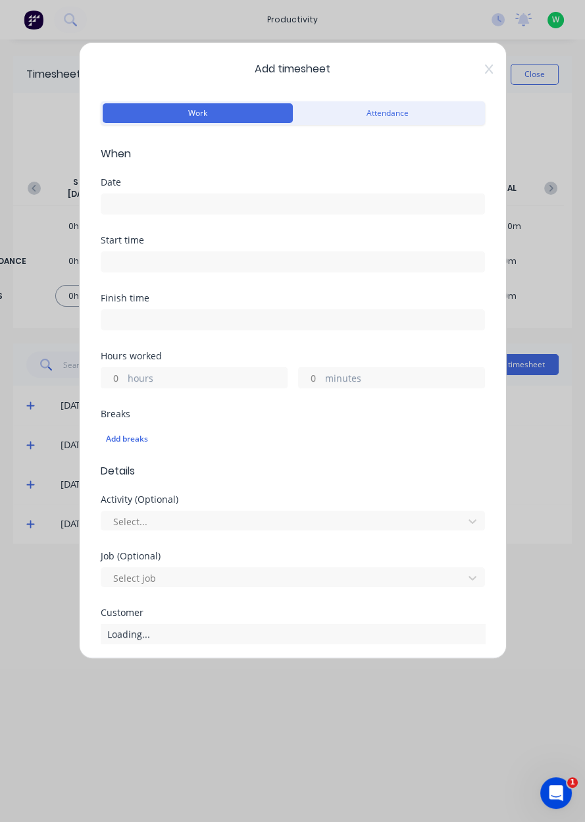
click at [359, 199] on input at bounding box center [292, 204] width 383 height 20
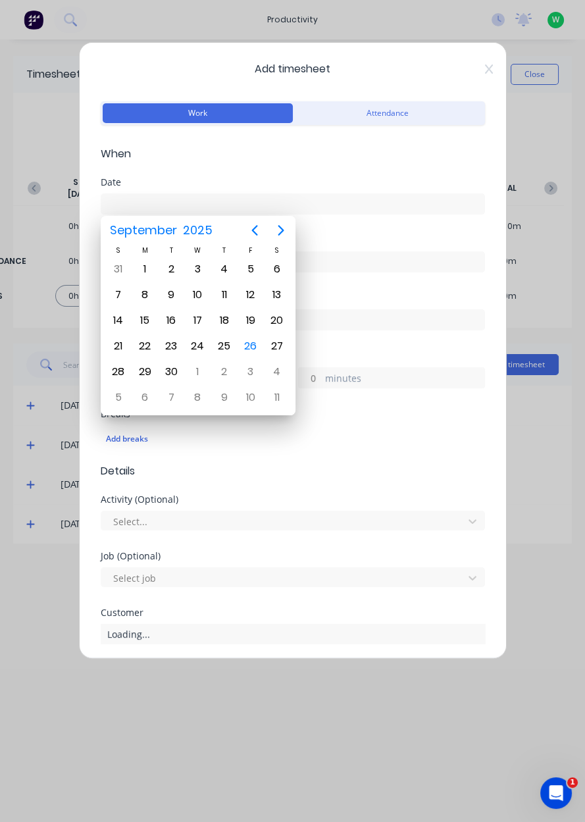
click at [251, 340] on div "26" at bounding box center [251, 346] width 20 height 20
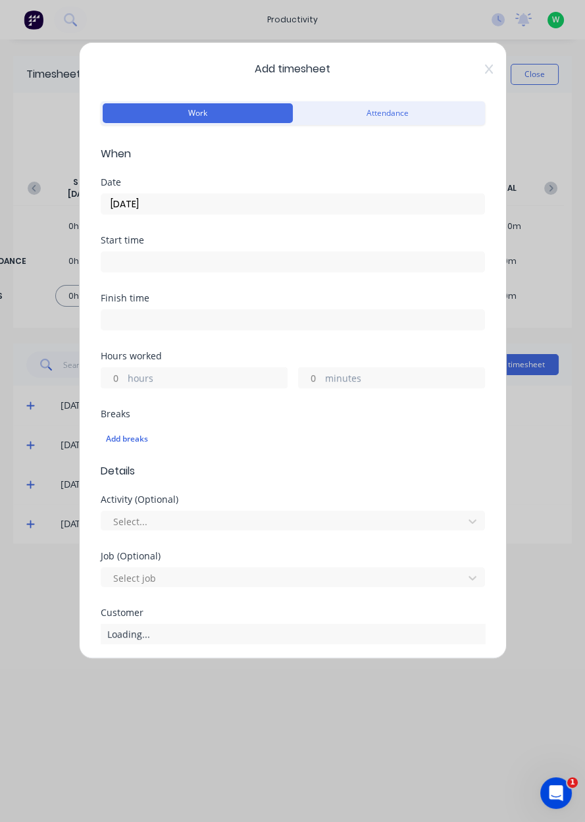
type input "[DATE]"
click at [247, 381] on label "hours" at bounding box center [207, 379] width 159 height 16
click at [124, 381] on input "hours" at bounding box center [112, 378] width 23 height 20
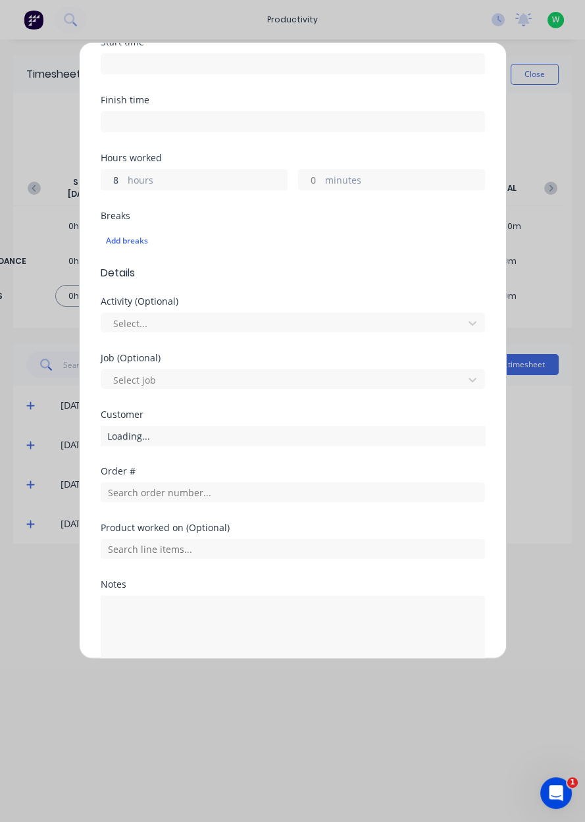
scroll to position [263, 0]
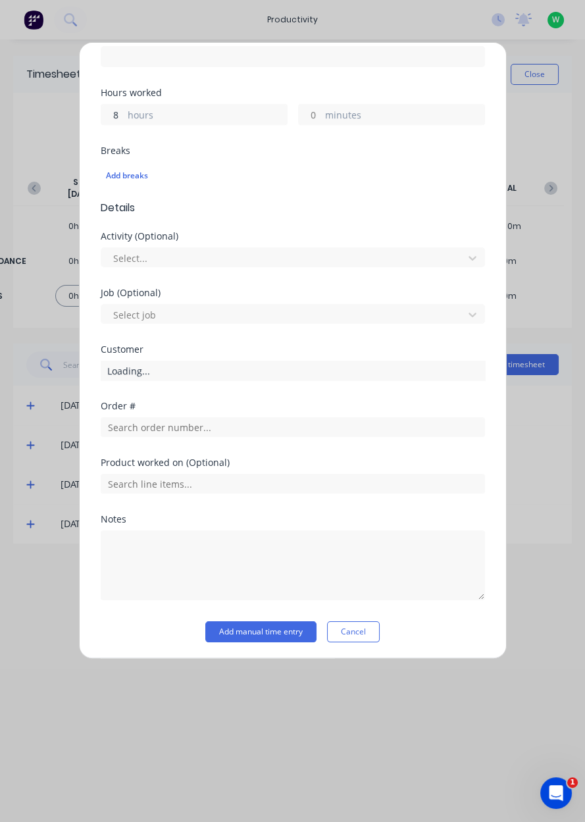
type input "8"
click at [265, 421] on input "text" at bounding box center [293, 427] width 384 height 20
click at [211, 475] on input "text" at bounding box center [293, 484] width 384 height 20
click at [257, 466] on div "Product worked on (Optional)" at bounding box center [293, 476] width 384 height 36
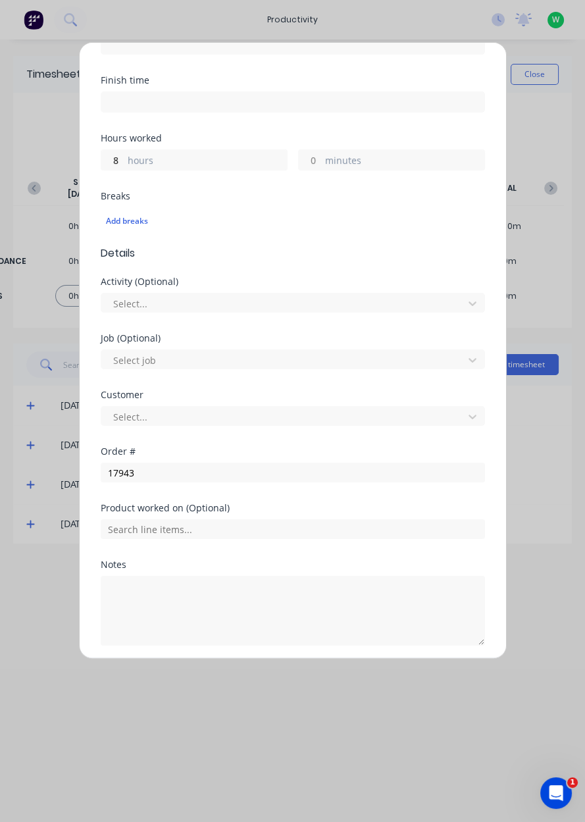
click at [271, 434] on div "Customer Select..." at bounding box center [293, 418] width 384 height 57
click at [269, 472] on input "17943" at bounding box center [293, 473] width 384 height 20
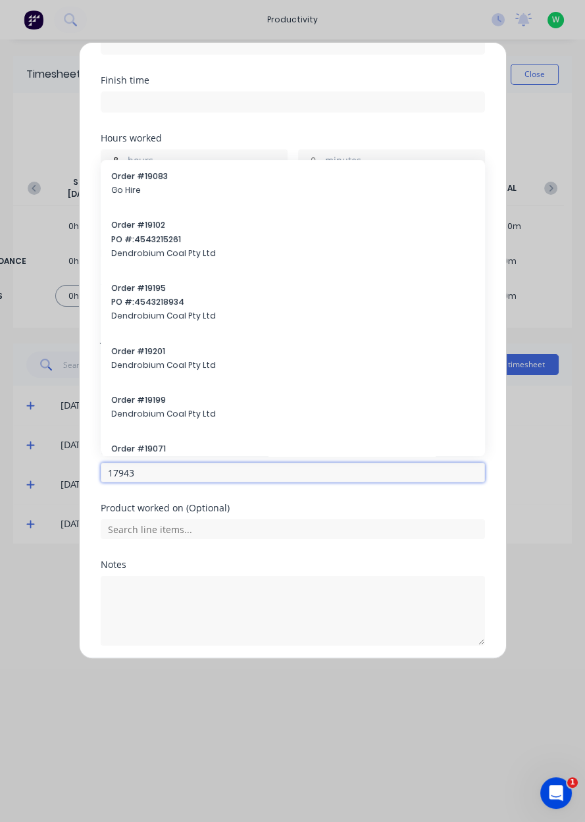
click at [369, 465] on input "17943" at bounding box center [293, 473] width 384 height 20
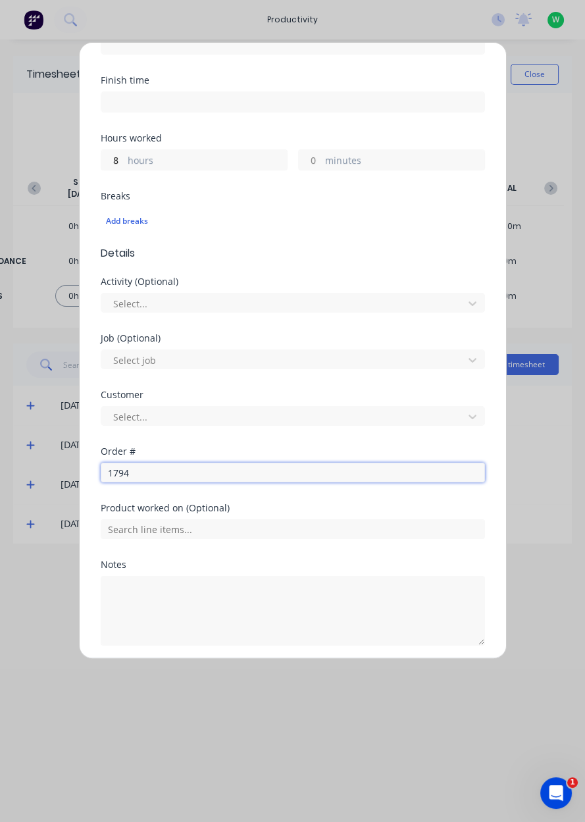
type input "17943"
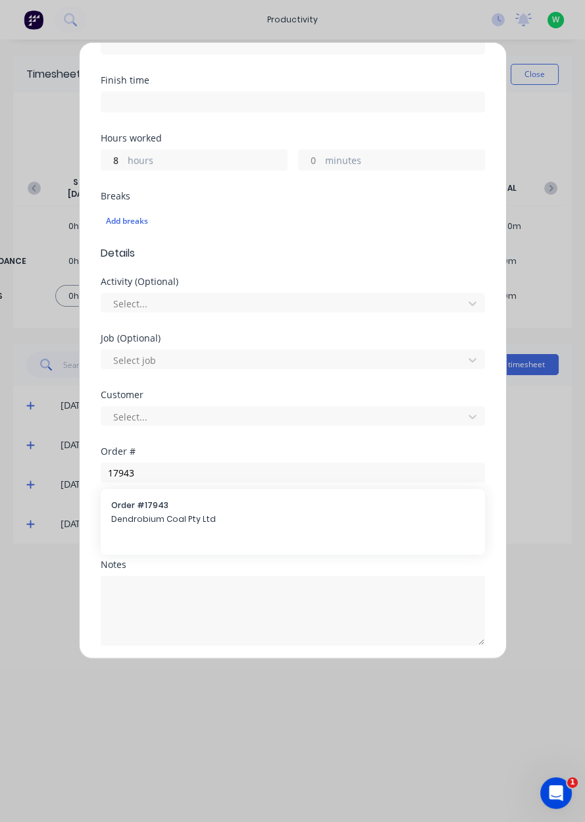
click at [199, 515] on span "Dendrobium Coal Pty Ltd" at bounding box center [292, 519] width 363 height 12
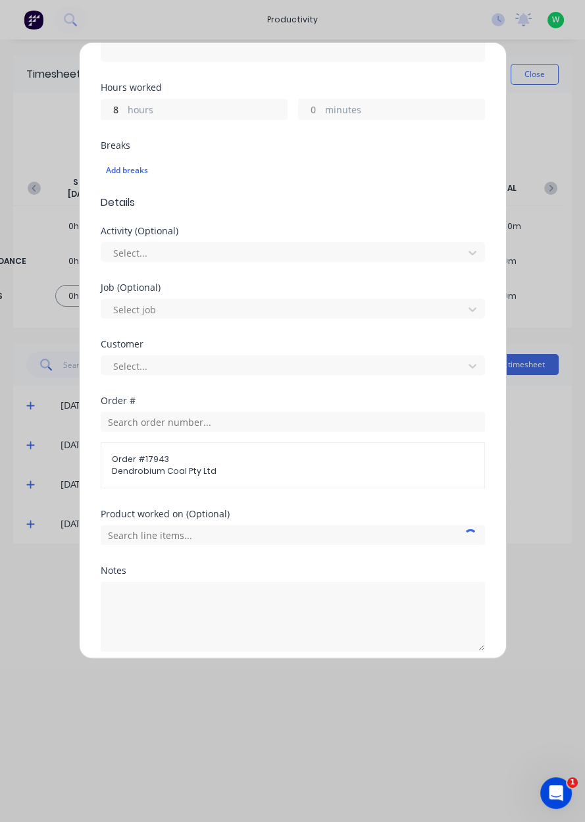
scroll to position [274, 0]
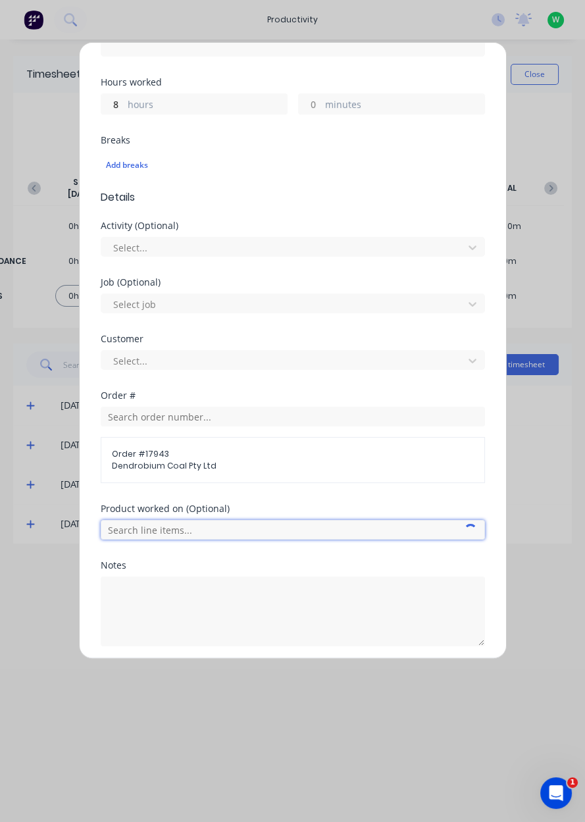
click at [236, 529] on input "text" at bounding box center [293, 530] width 384 height 20
click at [269, 575] on div "All Products" at bounding box center [293, 562] width 384 height 33
click at [279, 594] on span "AFC Pan Overhaul" at bounding box center [303, 596] width 342 height 12
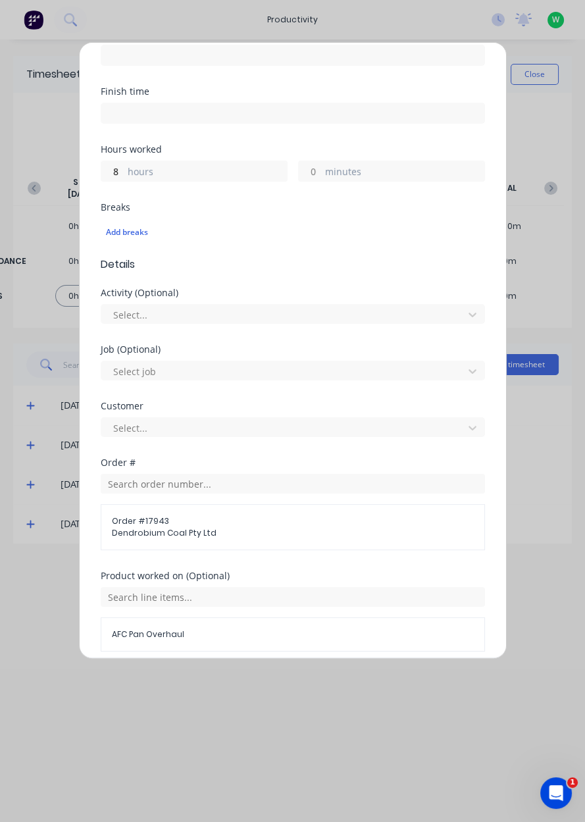
scroll to position [318, 0]
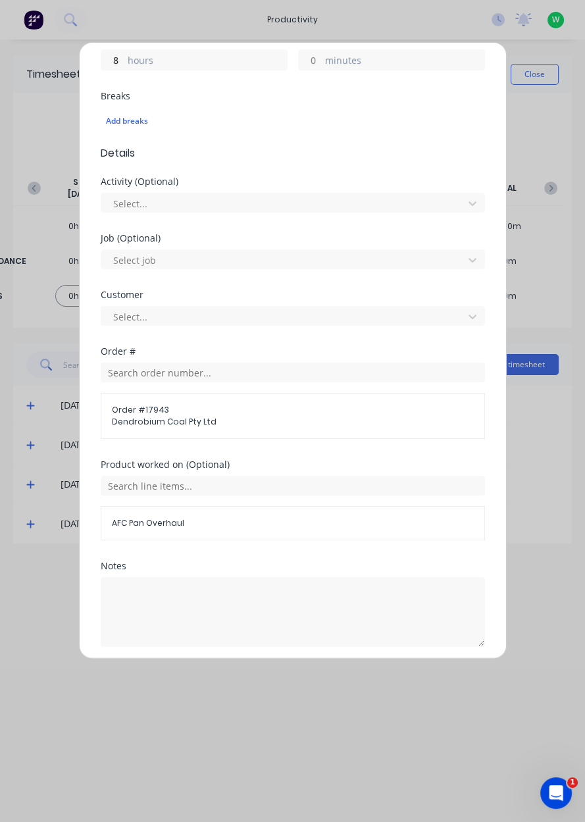
click at [282, 679] on button "Add manual time entry" at bounding box center [260, 678] width 111 height 21
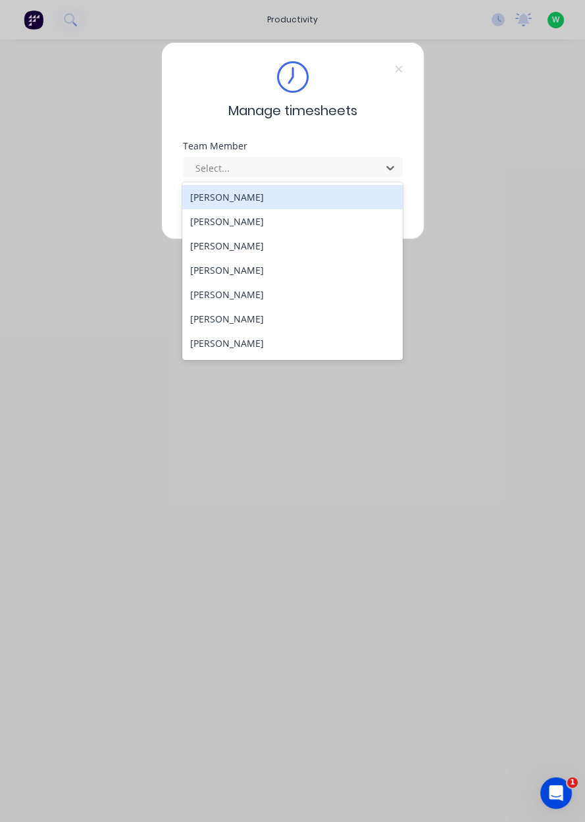
click at [259, 258] on div "[PERSON_NAME]" at bounding box center [292, 270] width 221 height 24
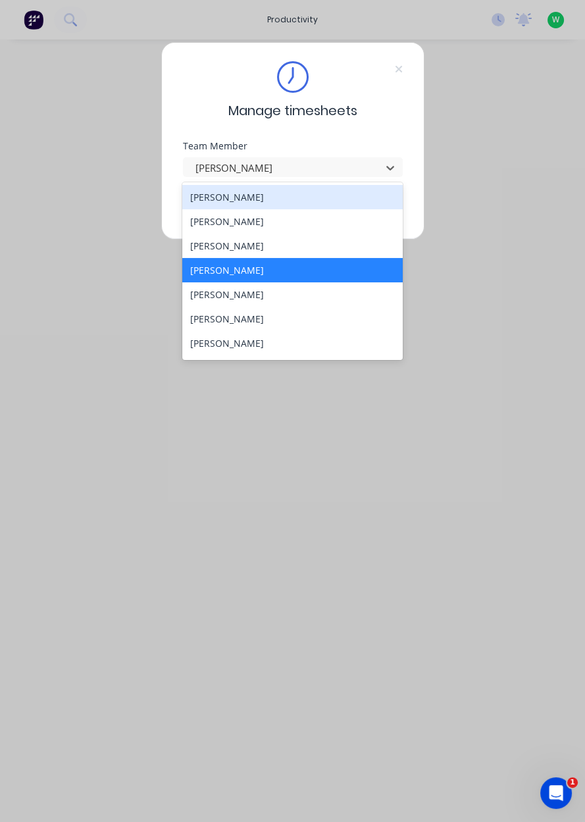
click at [247, 244] on div "[PERSON_NAME]" at bounding box center [292, 246] width 221 height 24
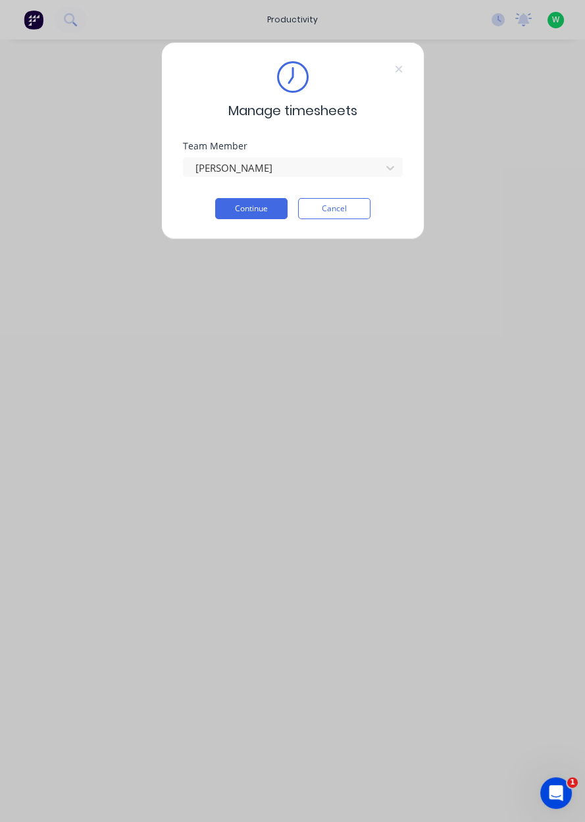
click at [242, 203] on button "Continue" at bounding box center [251, 208] width 72 height 21
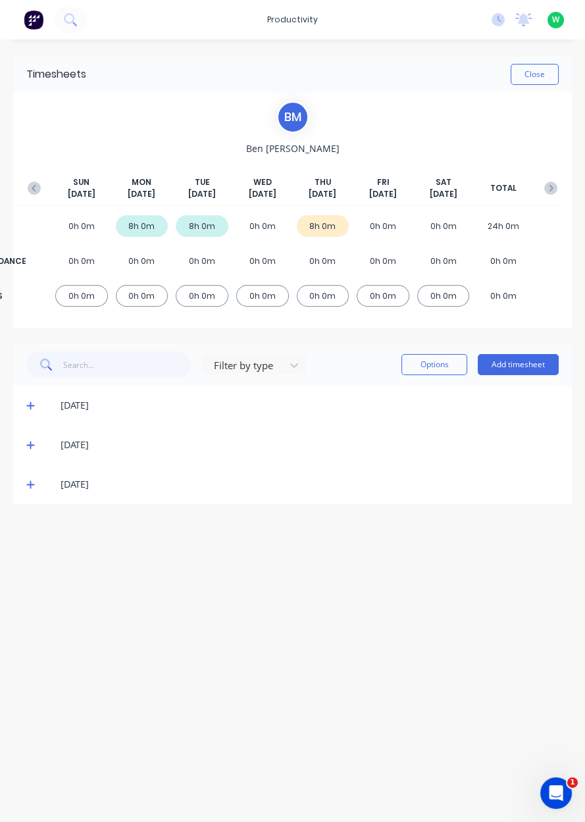
click at [513, 369] on button "Add timesheet" at bounding box center [518, 364] width 81 height 21
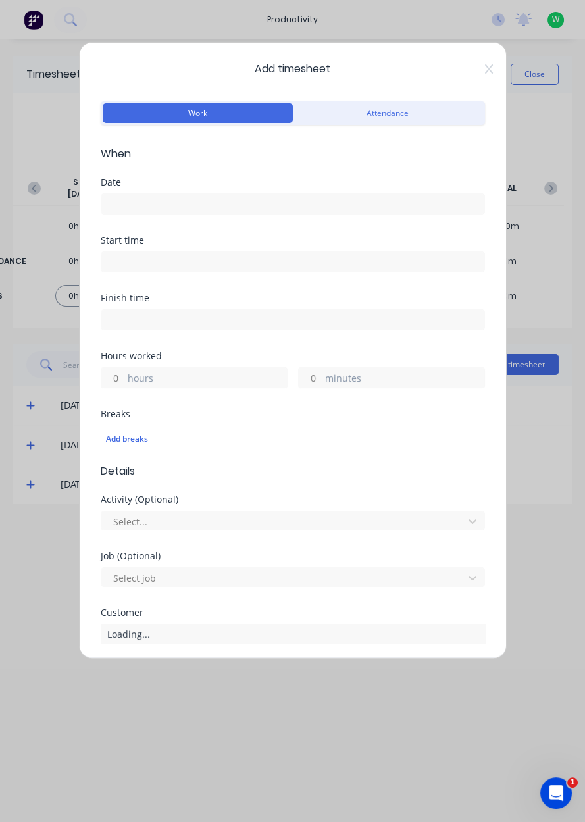
click at [142, 209] on input at bounding box center [292, 204] width 383 height 20
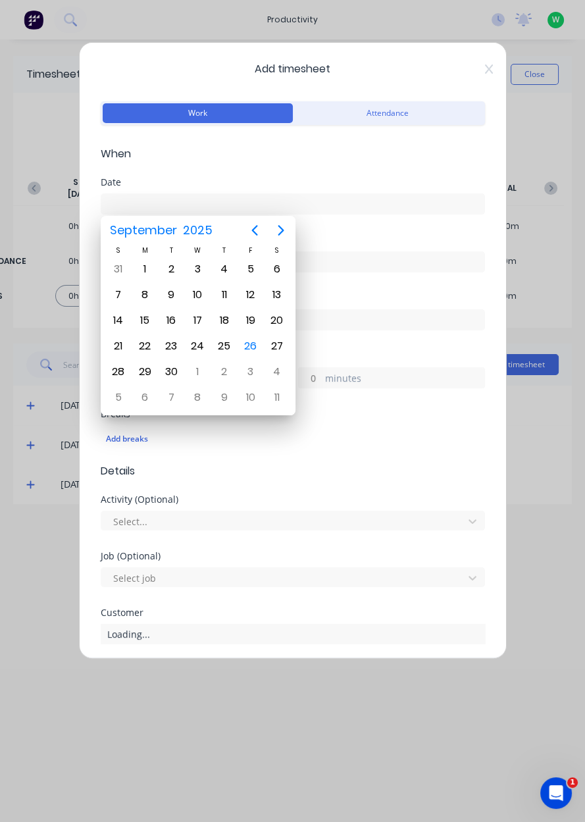
click at [130, 199] on input at bounding box center [292, 204] width 383 height 20
click at [255, 344] on div "26" at bounding box center [251, 346] width 20 height 20
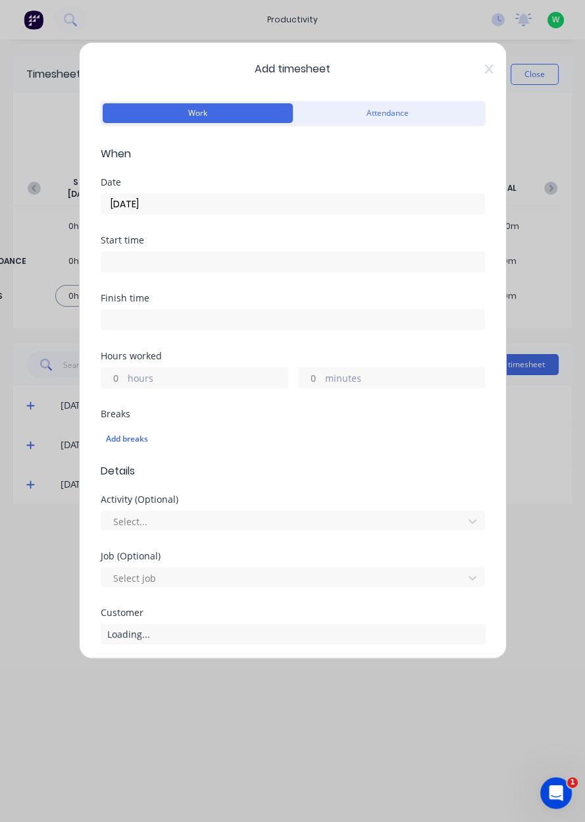
type input "[DATE]"
click at [128, 380] on label "hours" at bounding box center [207, 379] width 159 height 16
click at [124, 380] on input "hours" at bounding box center [112, 378] width 23 height 20
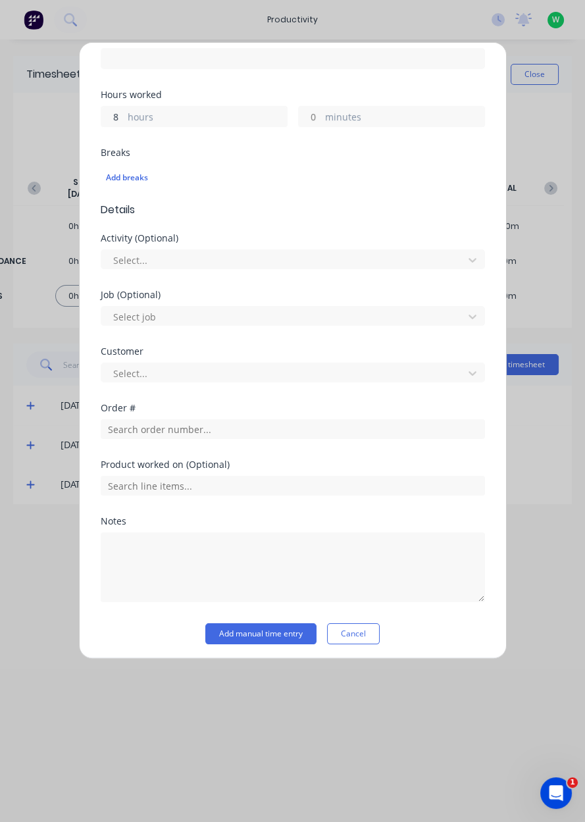
scroll to position [263, 0]
type input "8"
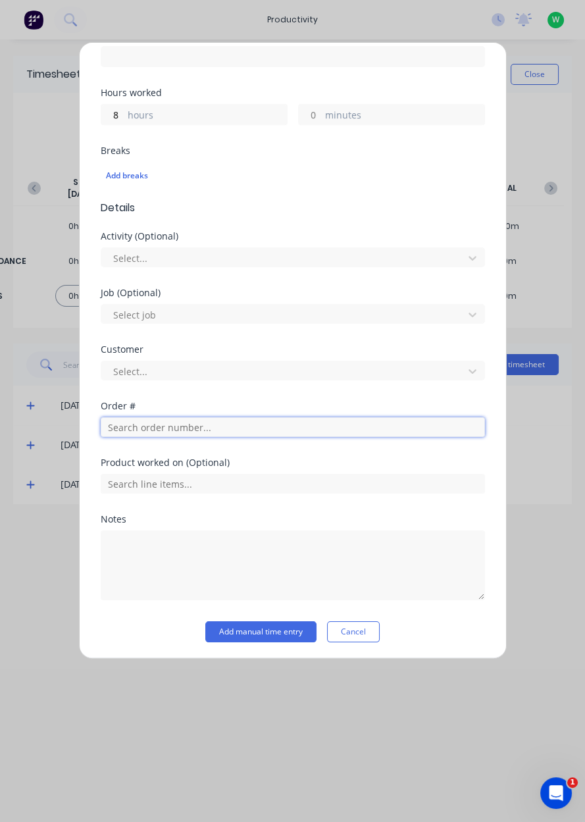
click at [132, 429] on input "text" at bounding box center [293, 427] width 384 height 20
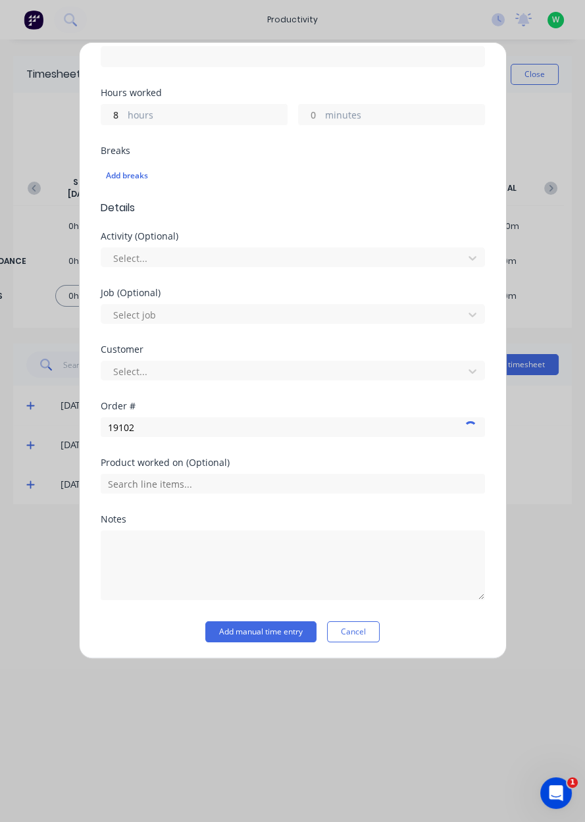
click at [145, 471] on div at bounding box center [293, 482] width 384 height 23
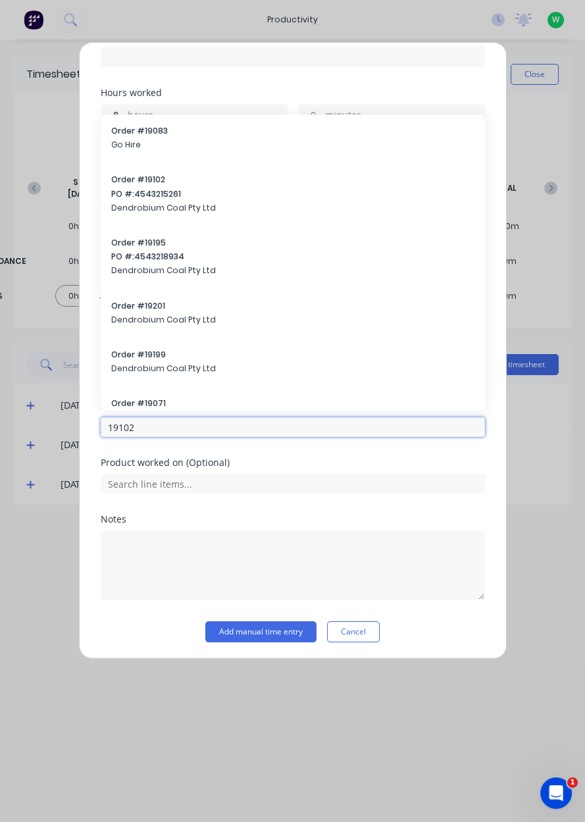
click at [163, 429] on input "19102" at bounding box center [293, 427] width 384 height 20
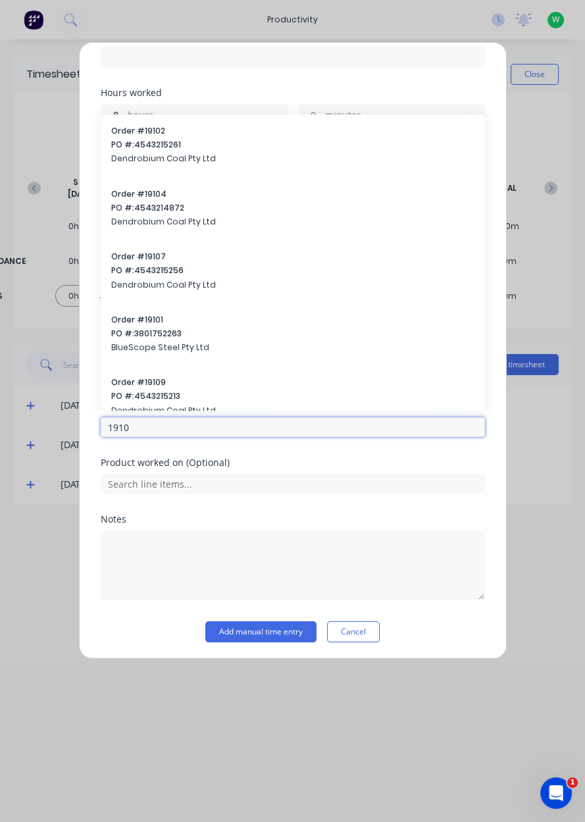
type input "19102"
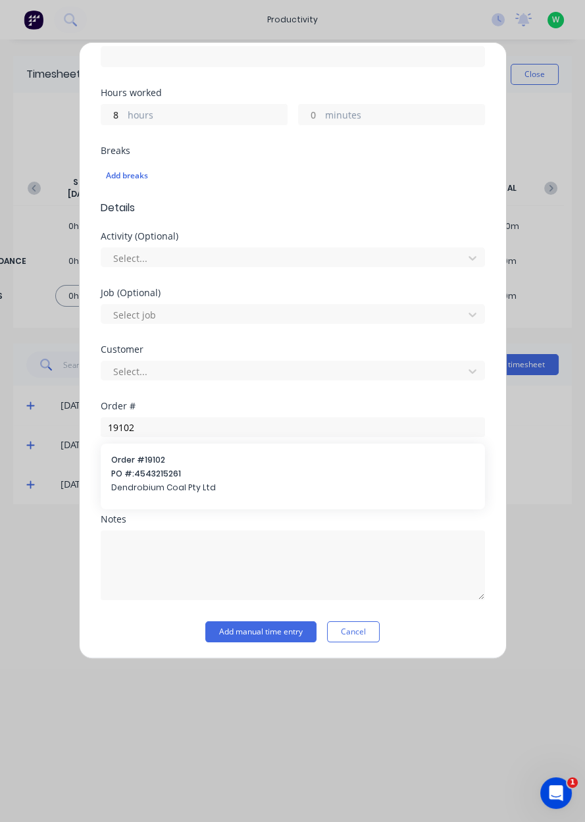
click at [149, 474] on span "PO #: 4543215261" at bounding box center [292, 474] width 363 height 12
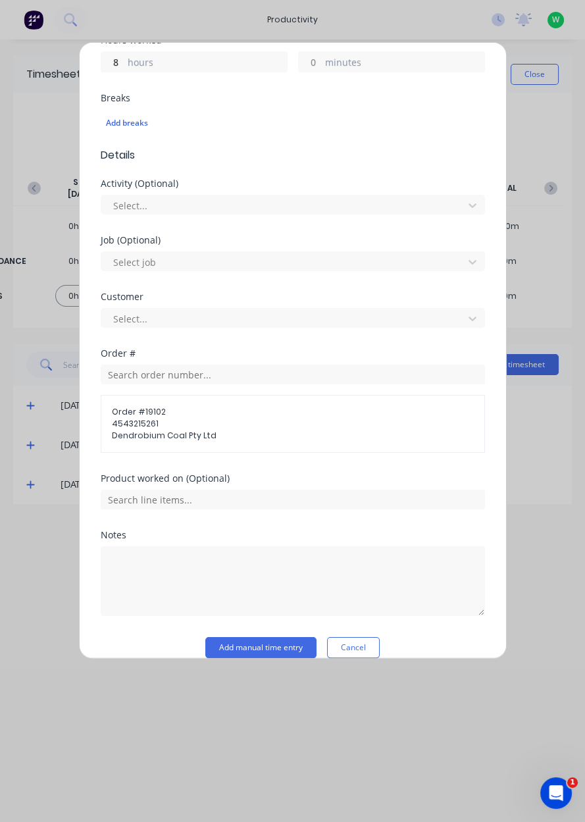
scroll to position [332, 0]
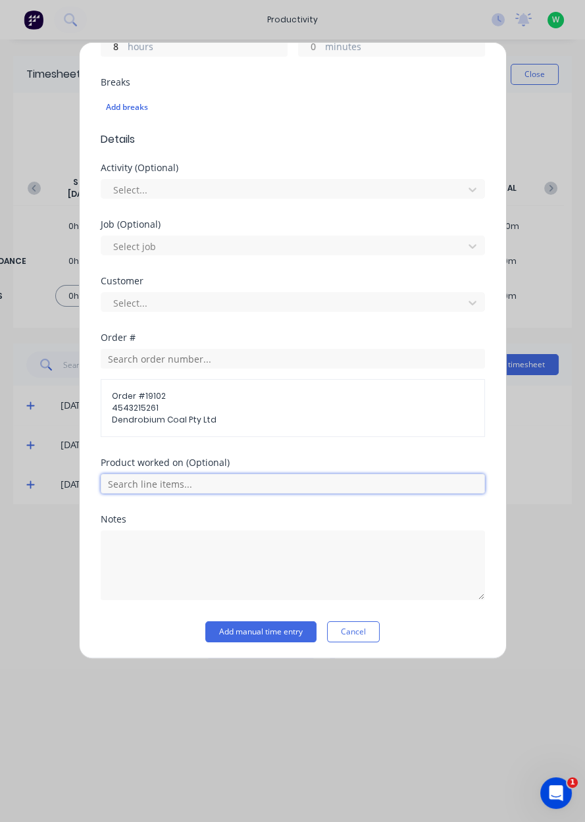
click at [131, 481] on input "text" at bounding box center [293, 484] width 384 height 20
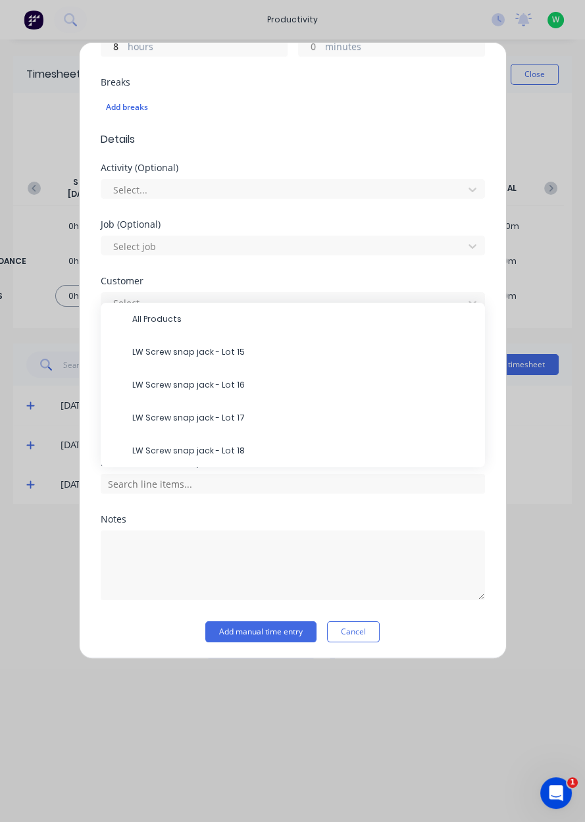
click at [145, 446] on span "LW Screw snap jack - Lot 18" at bounding box center [303, 451] width 342 height 12
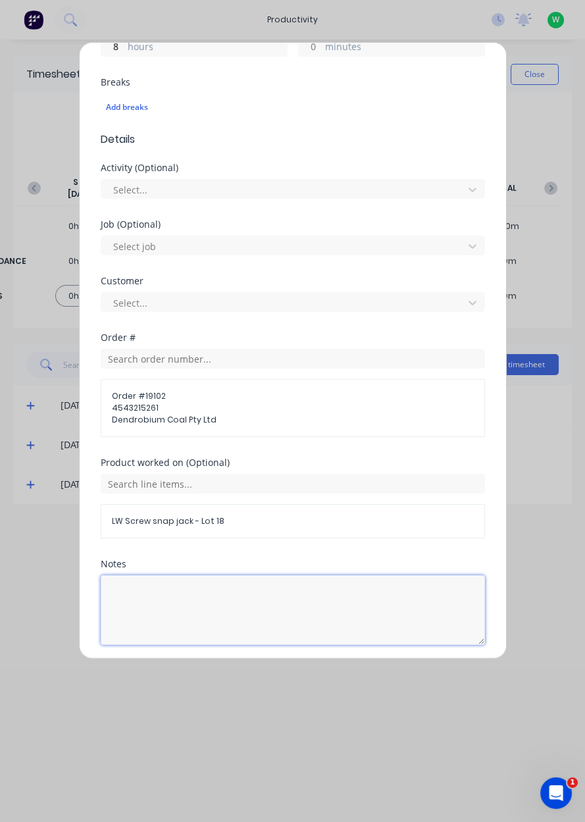
click at [171, 599] on textarea at bounding box center [293, 610] width 384 height 70
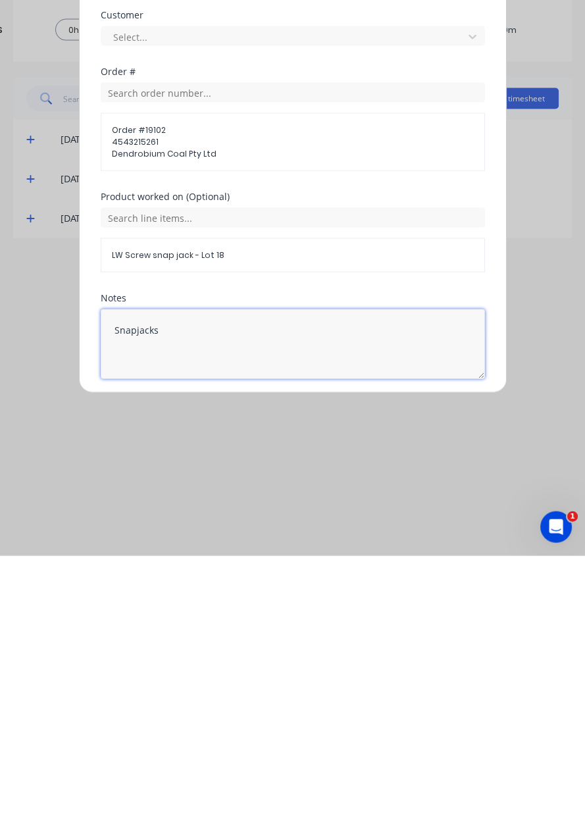
type textarea "Snapjacks"
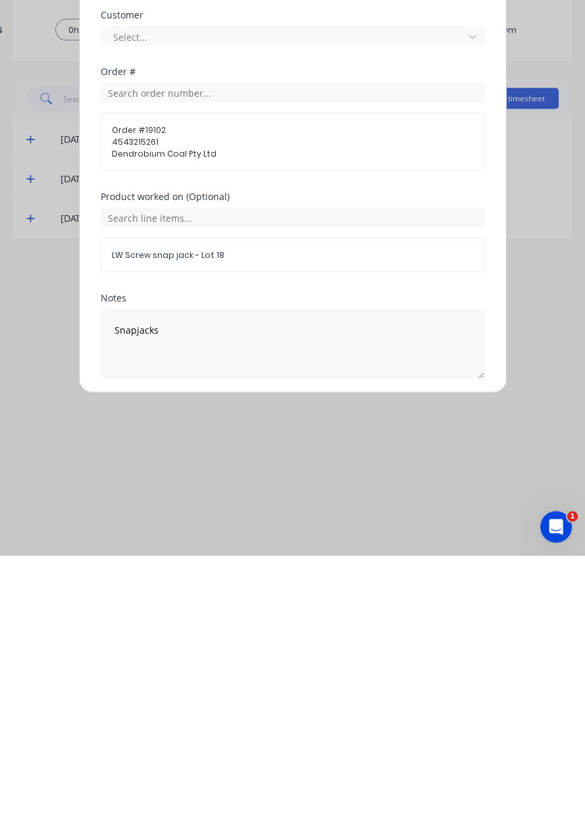
click at [233, 545] on div "Product worked on (Optional) LW Screw snap jack - Lot 18" at bounding box center [293, 508] width 384 height 101
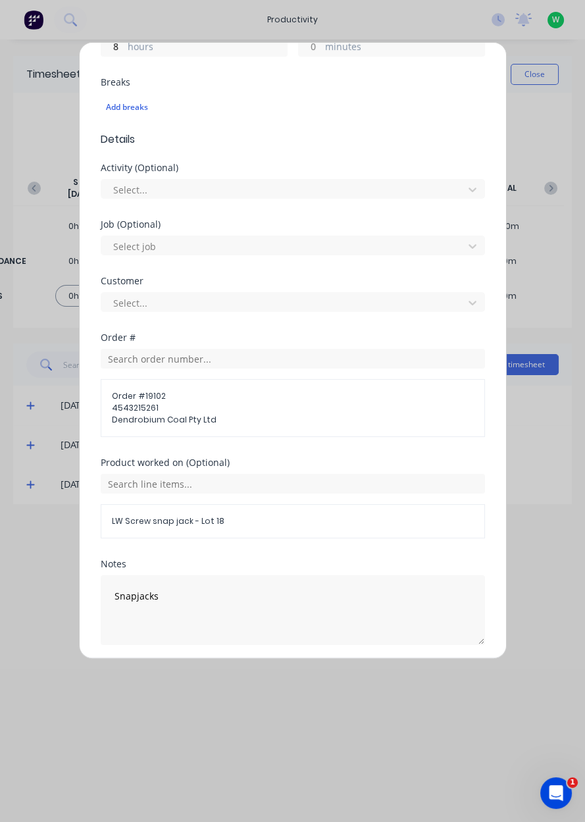
scroll to position [376, 0]
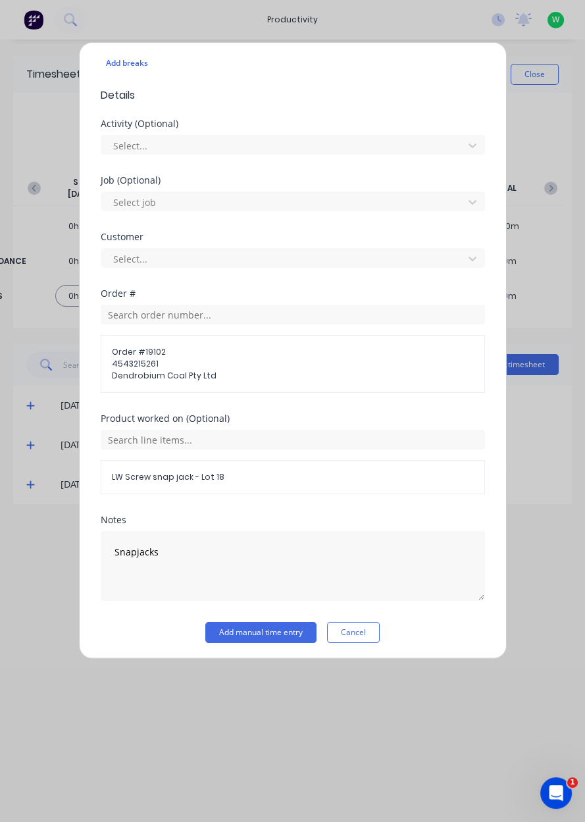
click at [265, 631] on button "Add manual time entry" at bounding box center [260, 632] width 111 height 21
